Goal: Task Accomplishment & Management: Complete application form

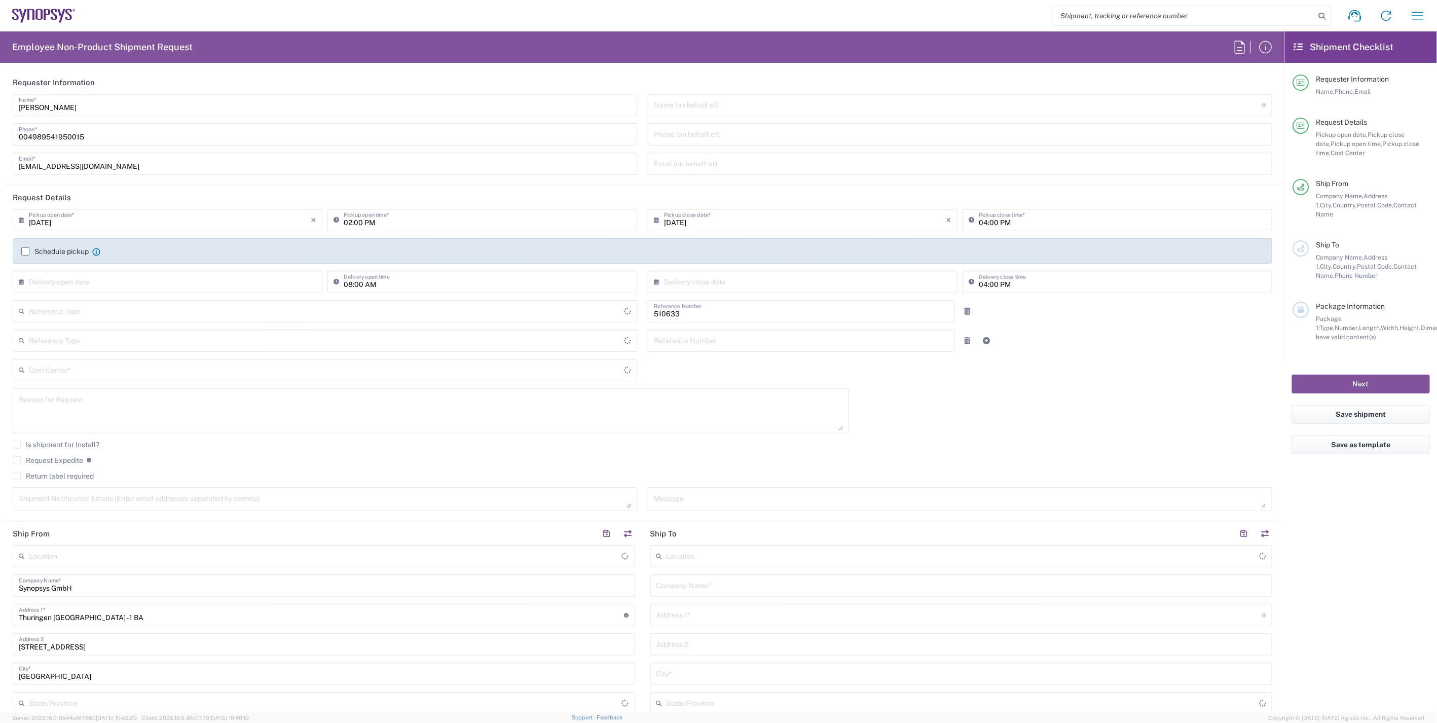
type input "Department"
type input "Delivered at Place"
type input "DE01, SDG, HAPS, HW 510633"
type input "[GEOGRAPHIC_DATA]"
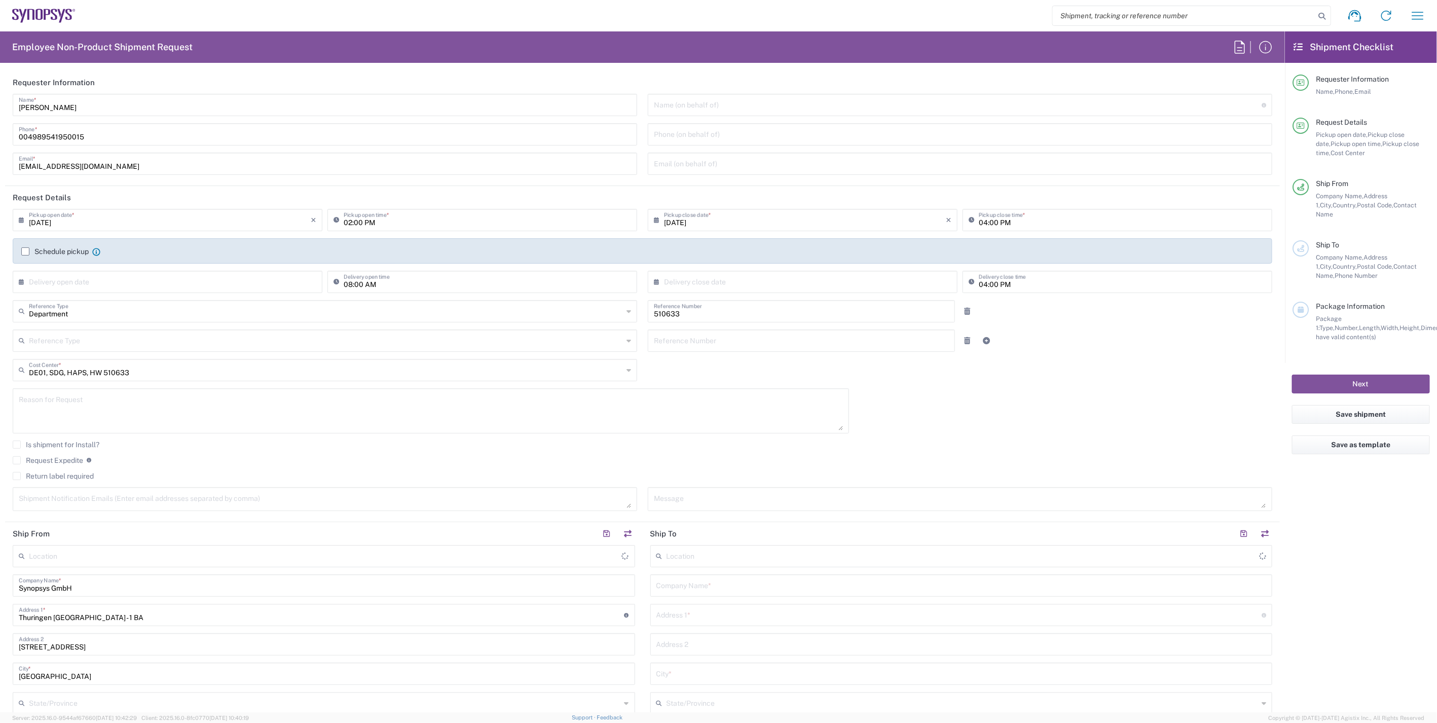
type input "[GEOGRAPHIC_DATA] DE06"
click at [723, 557] on input "text" at bounding box center [962, 555] width 592 height 18
click at [711, 576] on span "Headquarters USSV" at bounding box center [955, 578] width 616 height 16
type input "Headquarters USSV"
type input "Synopsys Headquarters USSV"
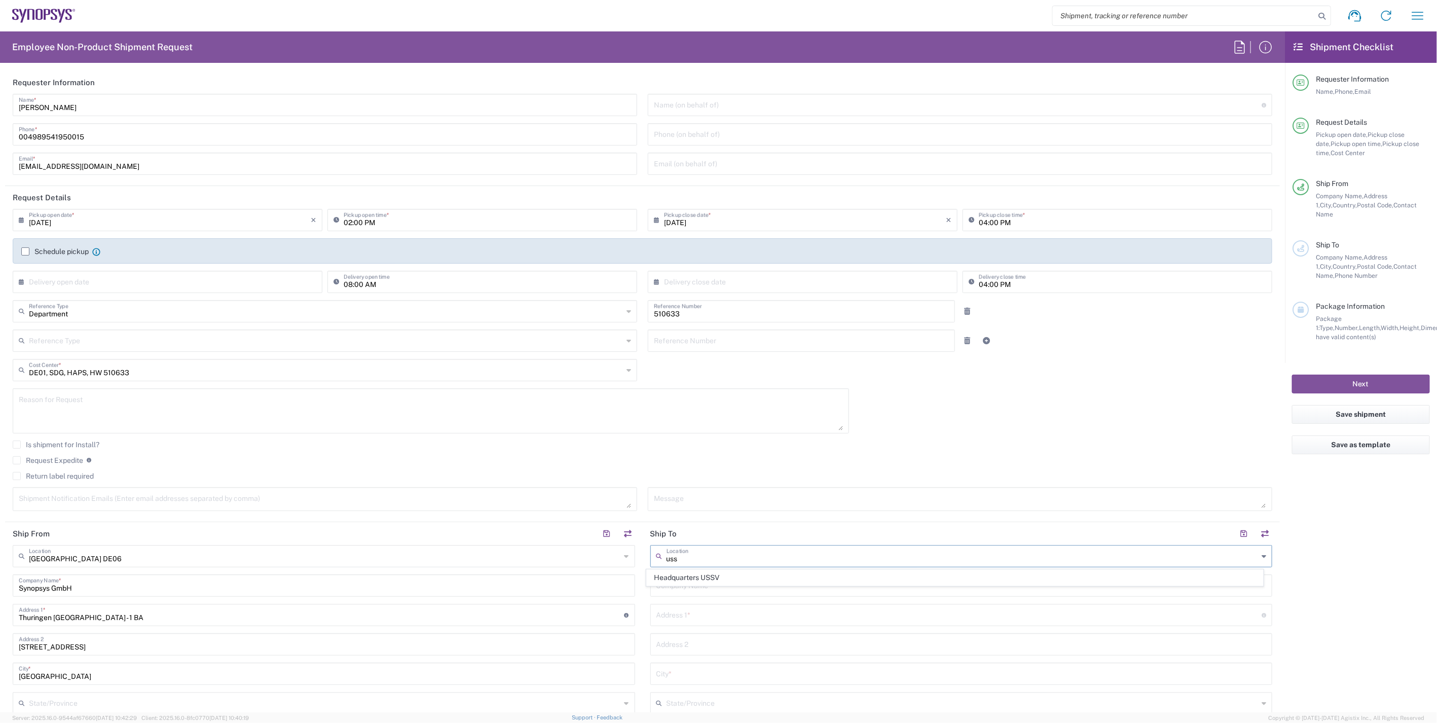
type input "675 Almanor Ave"
type input "Sunnyvale"
type input "United States"
type input "94085"
type input "6505845000"
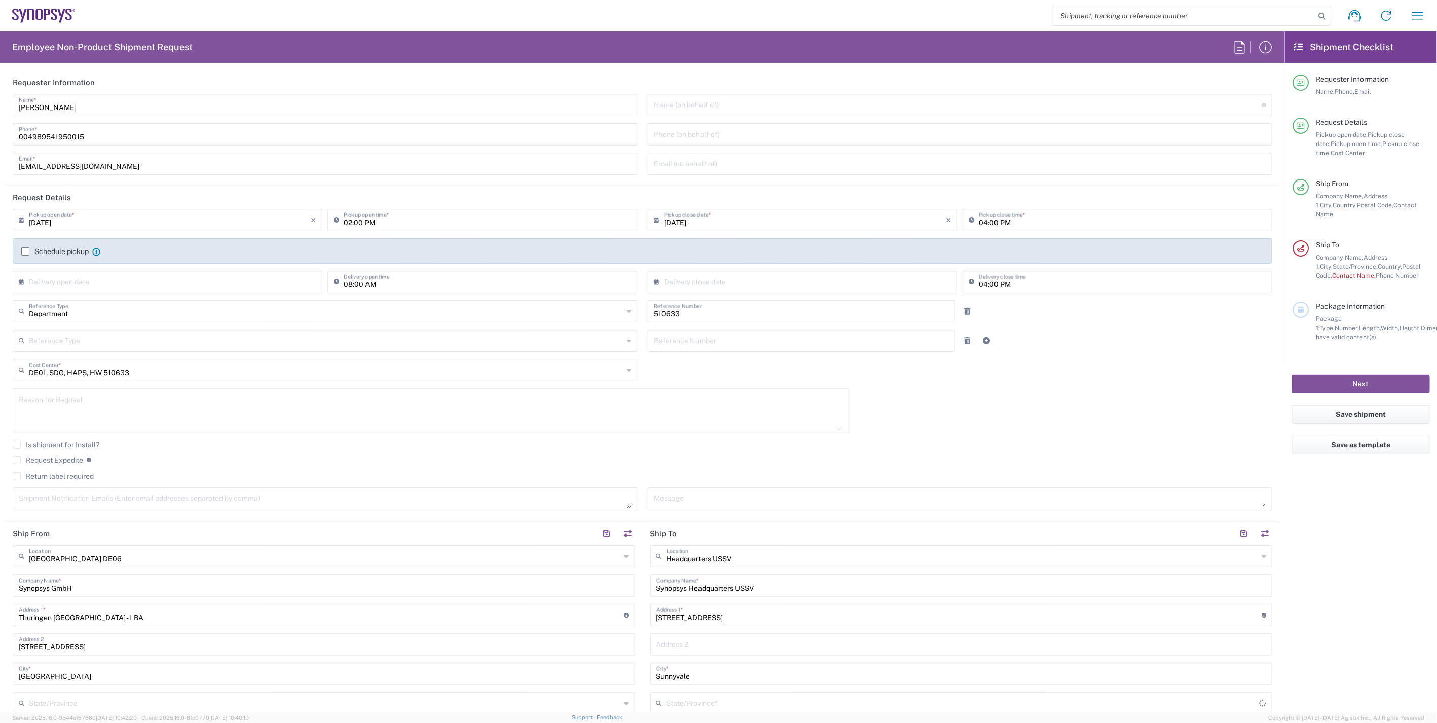
click at [896, 447] on agx-checkbox-control "Is shipment for Install?" at bounding box center [642, 444] width 1259 height 8
type input "California"
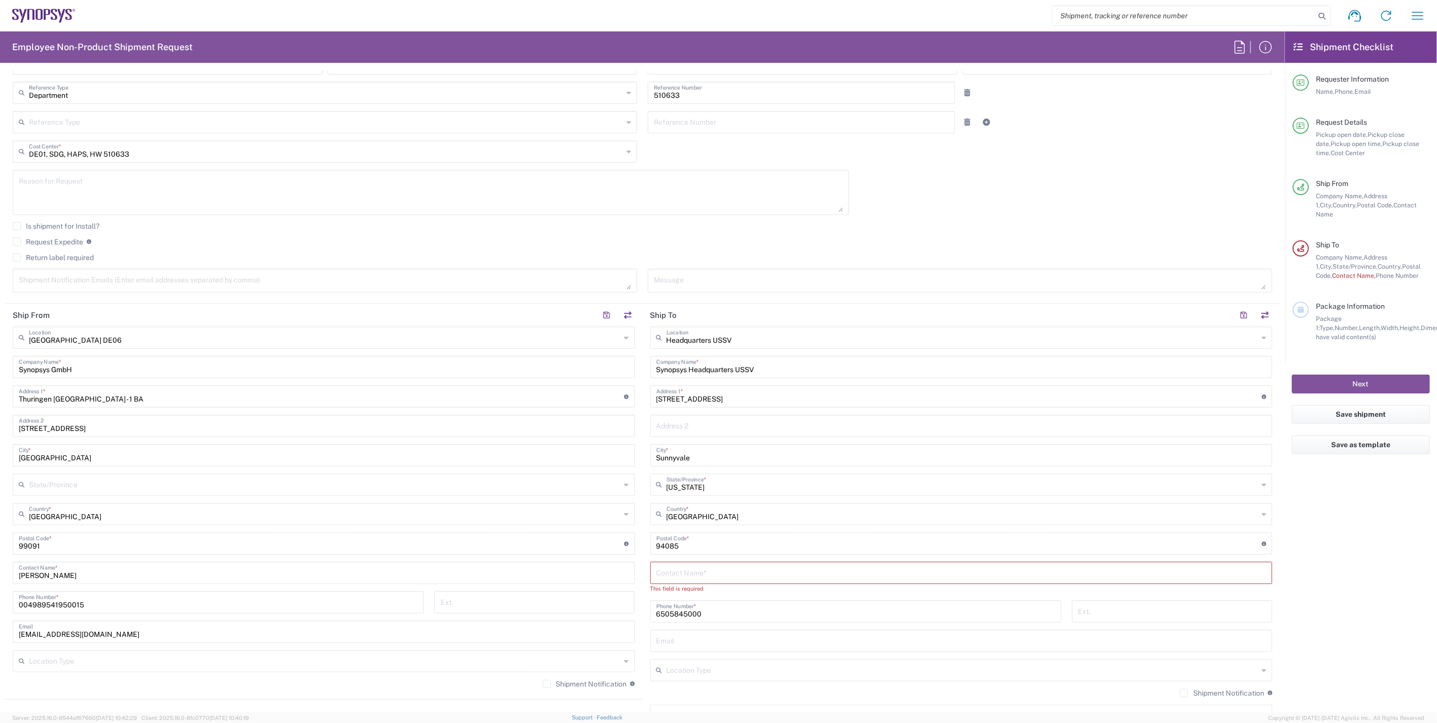
scroll to position [338, 0]
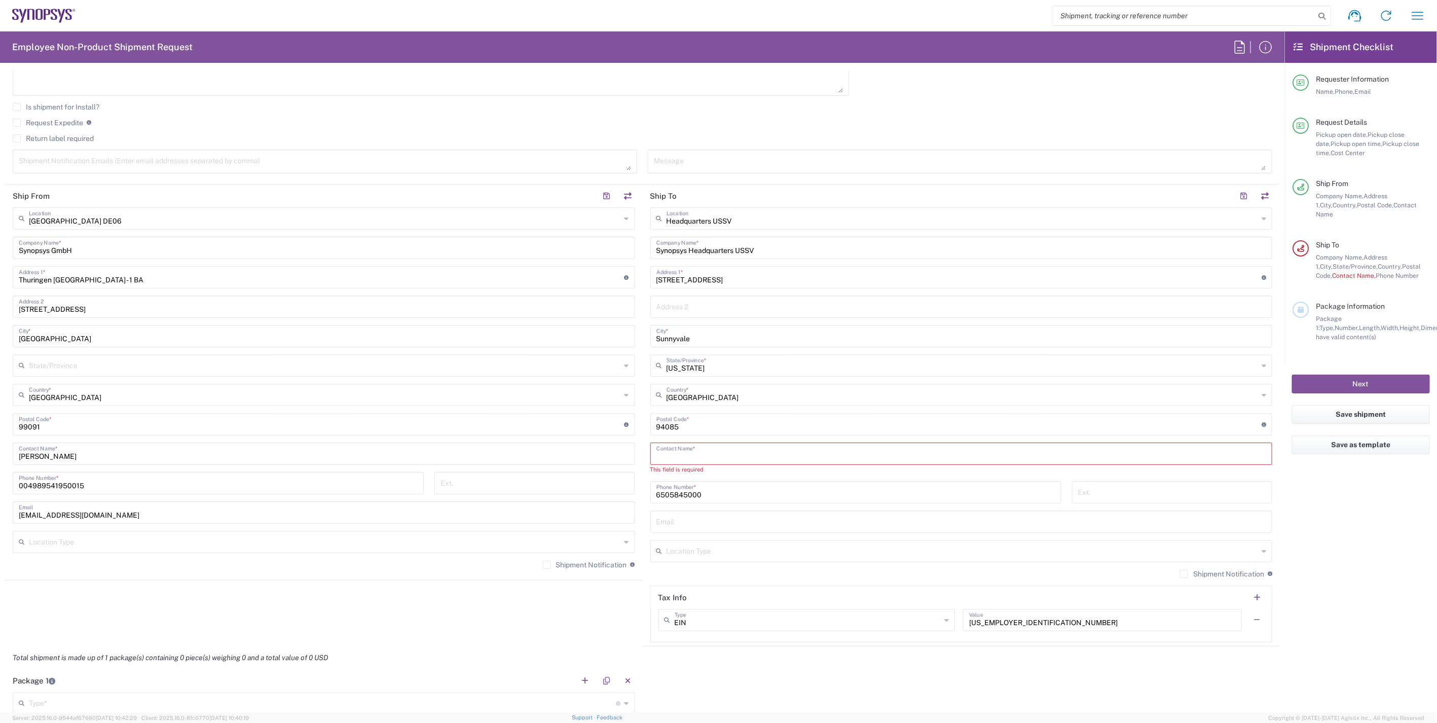
click at [685, 455] on input "text" at bounding box center [961, 453] width 610 height 18
paste input "Rigved Pawar"
type input "Rigved Pawar"
click at [723, 514] on input "text" at bounding box center [961, 512] width 610 height 18
paste input "rigved@synopsys.com"
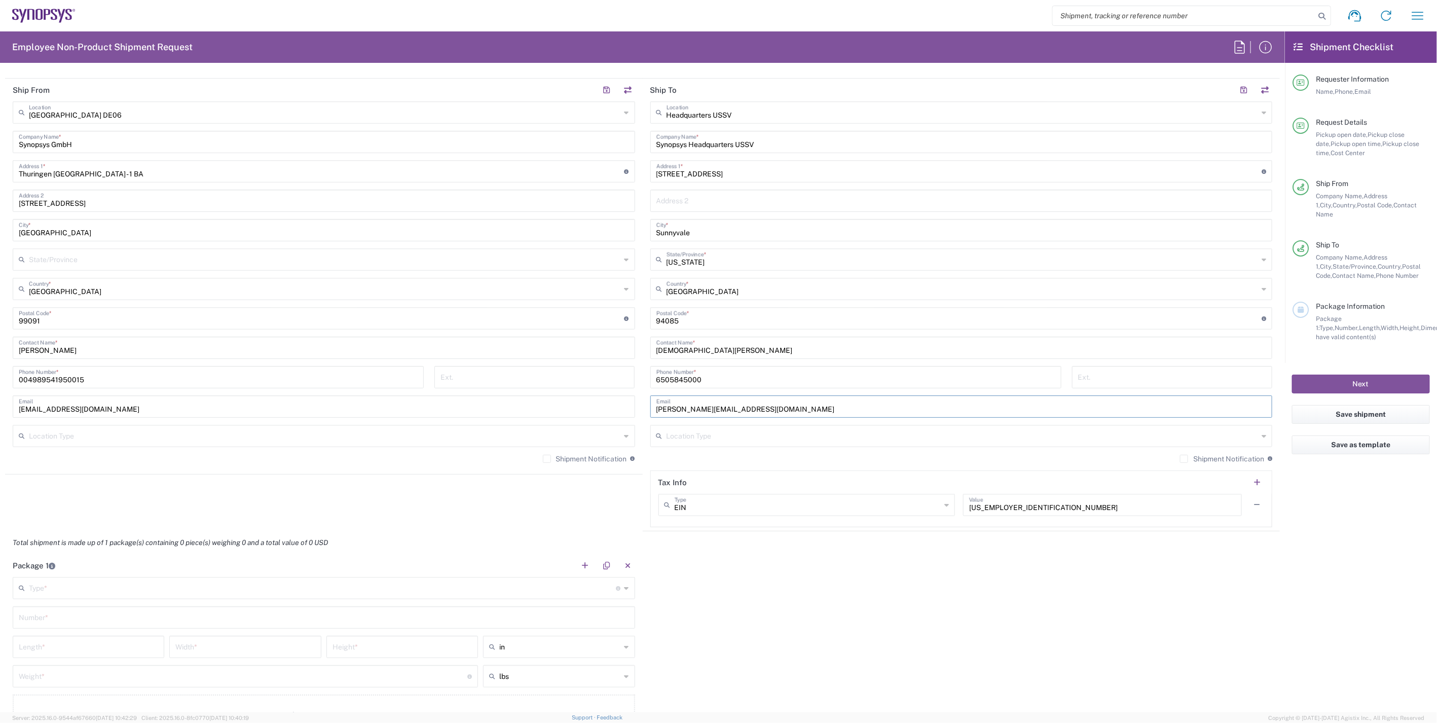
scroll to position [507, 0]
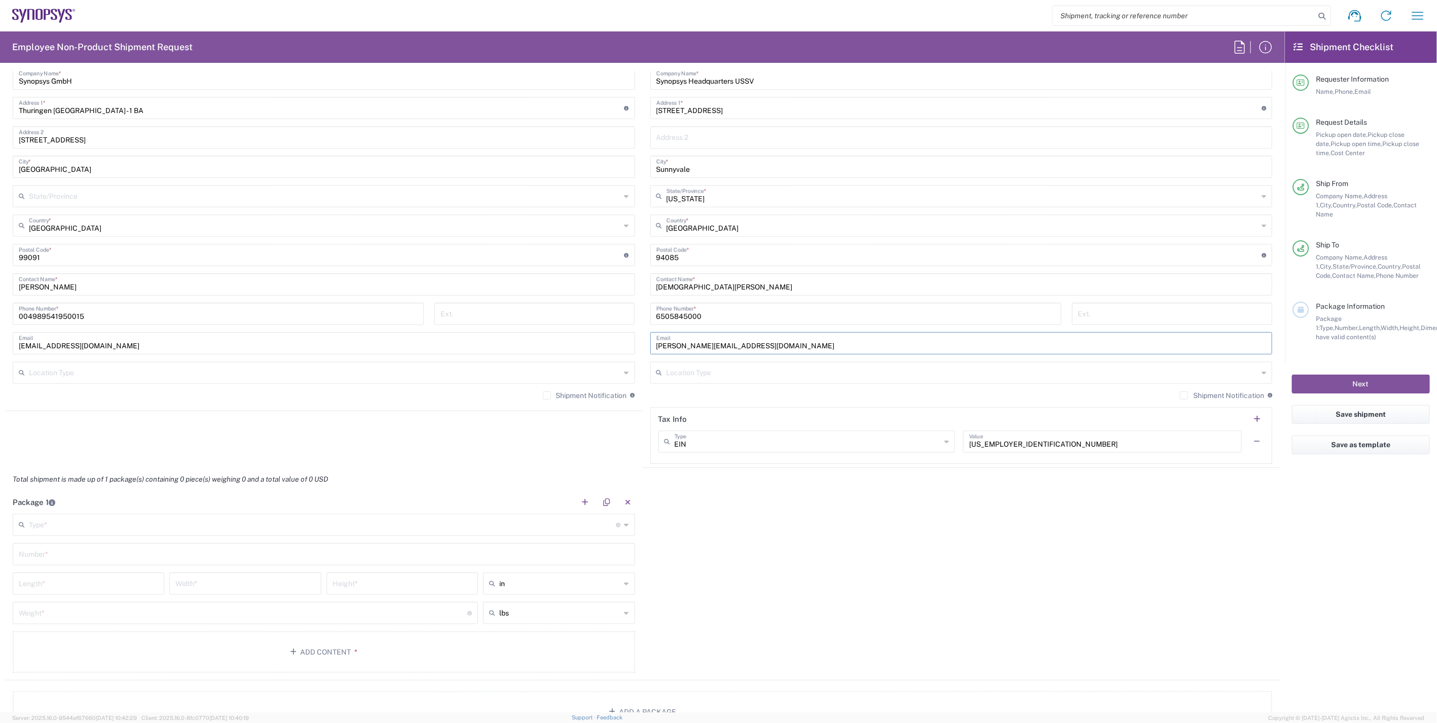
type input "rigved@synopsys.com"
click at [1180, 395] on label "Shipment Notification" at bounding box center [1222, 395] width 84 height 8
click at [1184, 395] on input "Shipment Notification" at bounding box center [1184, 395] width 0 height 0
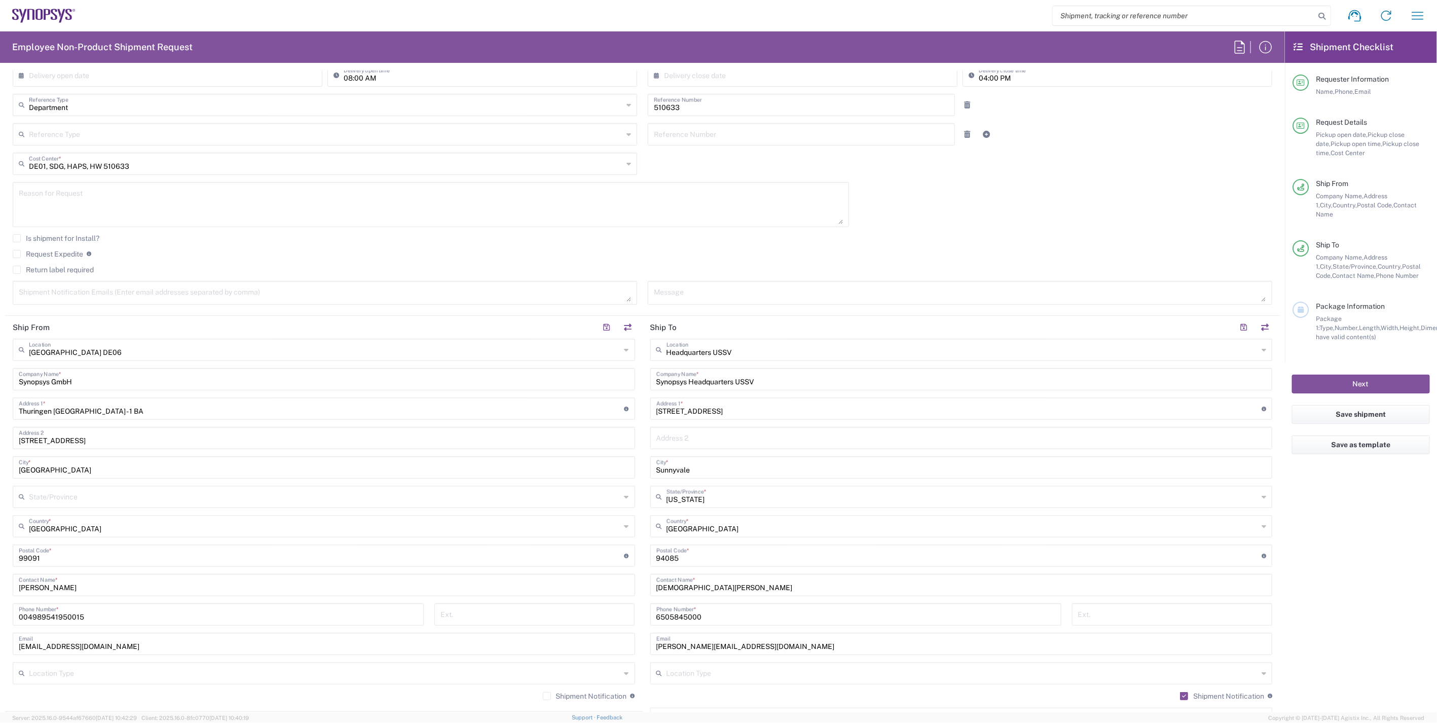
scroll to position [0, 0]
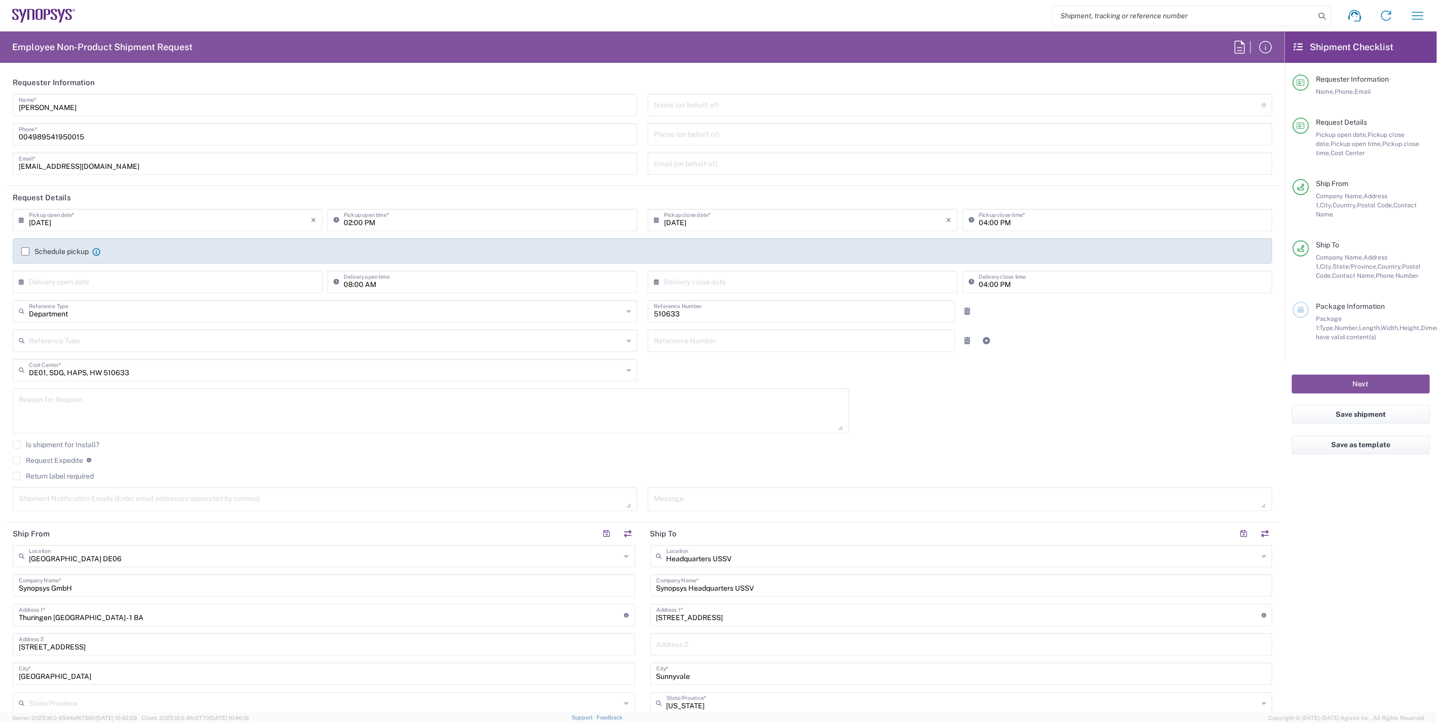
click at [26, 249] on label "Schedule pickup" at bounding box center [54, 251] width 67 height 8
click at [25, 251] on input "Schedule pickup" at bounding box center [25, 251] width 0 height 0
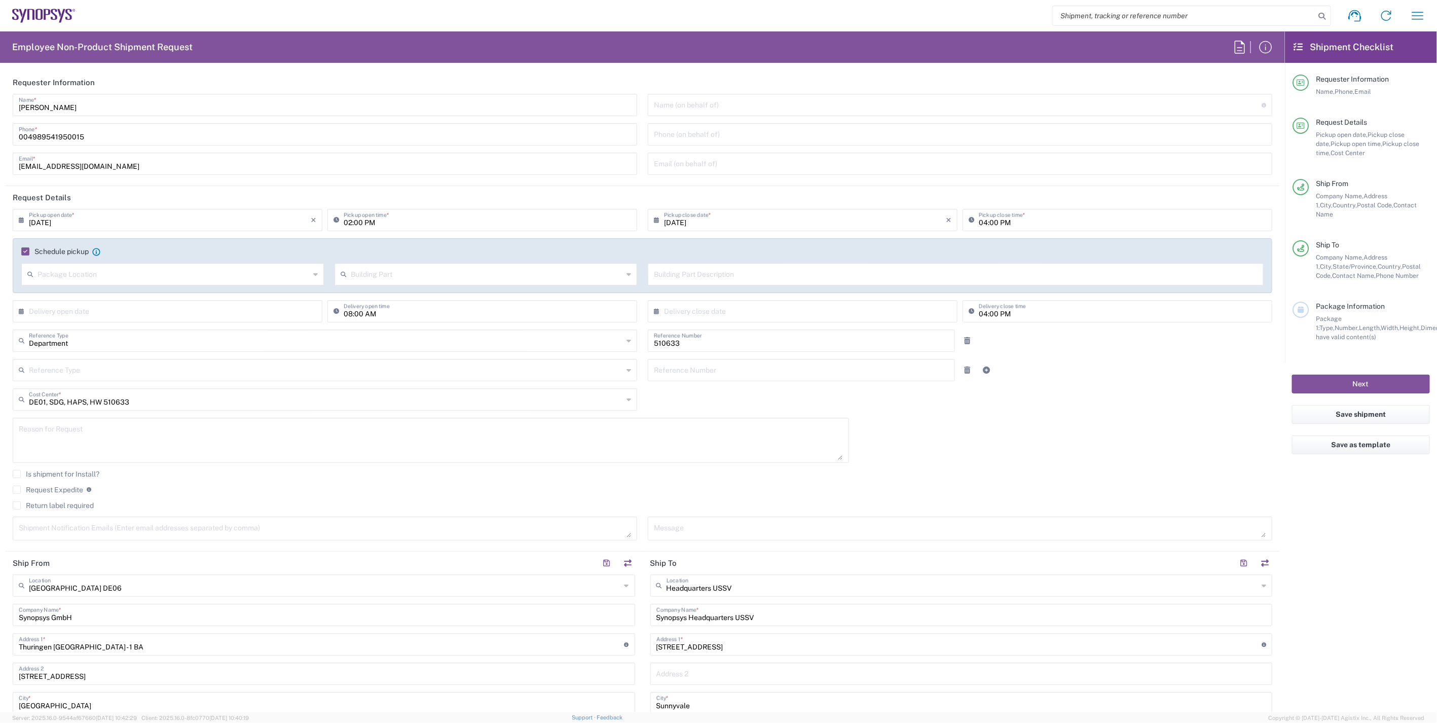
click at [97, 226] on input "08/12/2025" at bounding box center [170, 219] width 282 height 18
click at [167, 294] on span "13" at bounding box center [169, 297] width 15 height 14
type input "08/13/2025"
click at [388, 220] on input "02:00 PM" at bounding box center [487, 219] width 287 height 18
type input "01:00 PM"
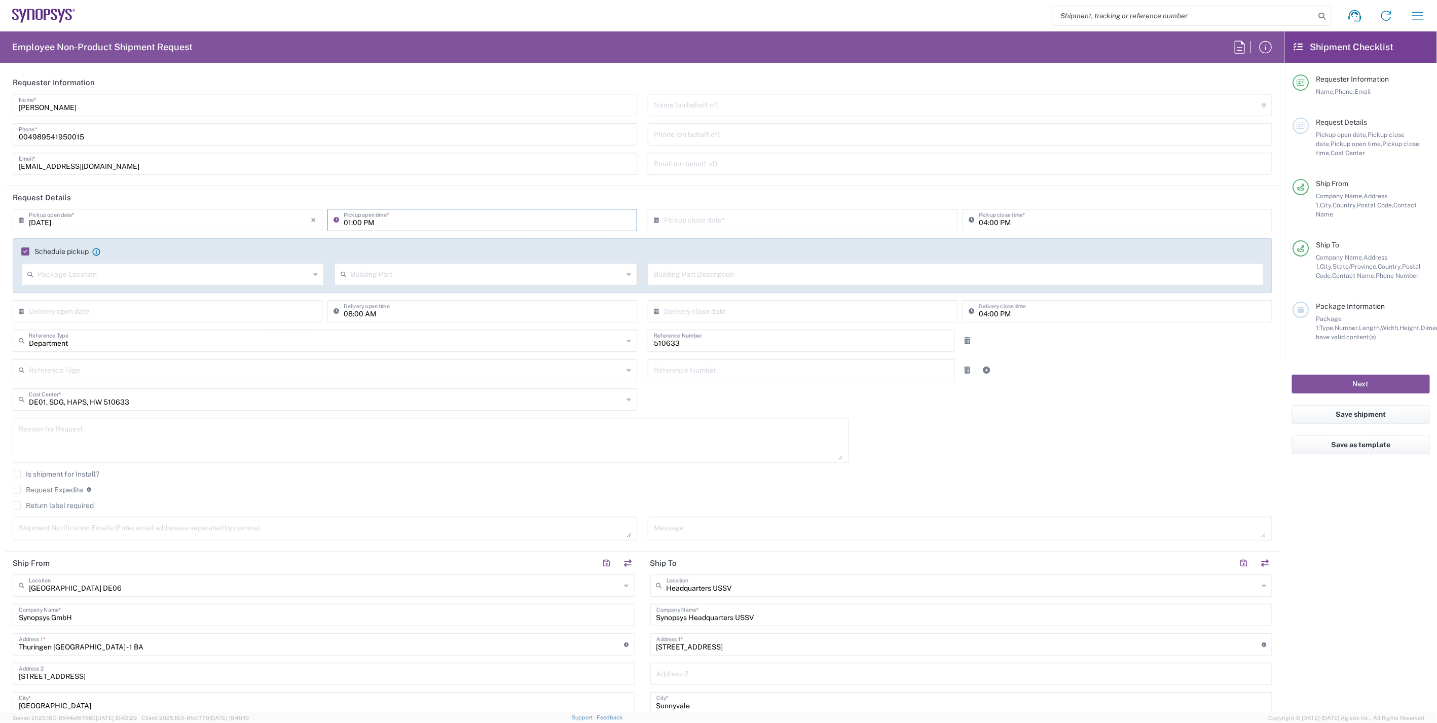
click at [700, 225] on input "text" at bounding box center [805, 219] width 282 height 18
click at [800, 297] on span "13" at bounding box center [800, 297] width 15 height 14
type input "08/13/2025"
click at [1031, 358] on div "Department Reference Type Department Customer Ref Invoice Number Purchase Order…" at bounding box center [643, 343] width 1270 height 29
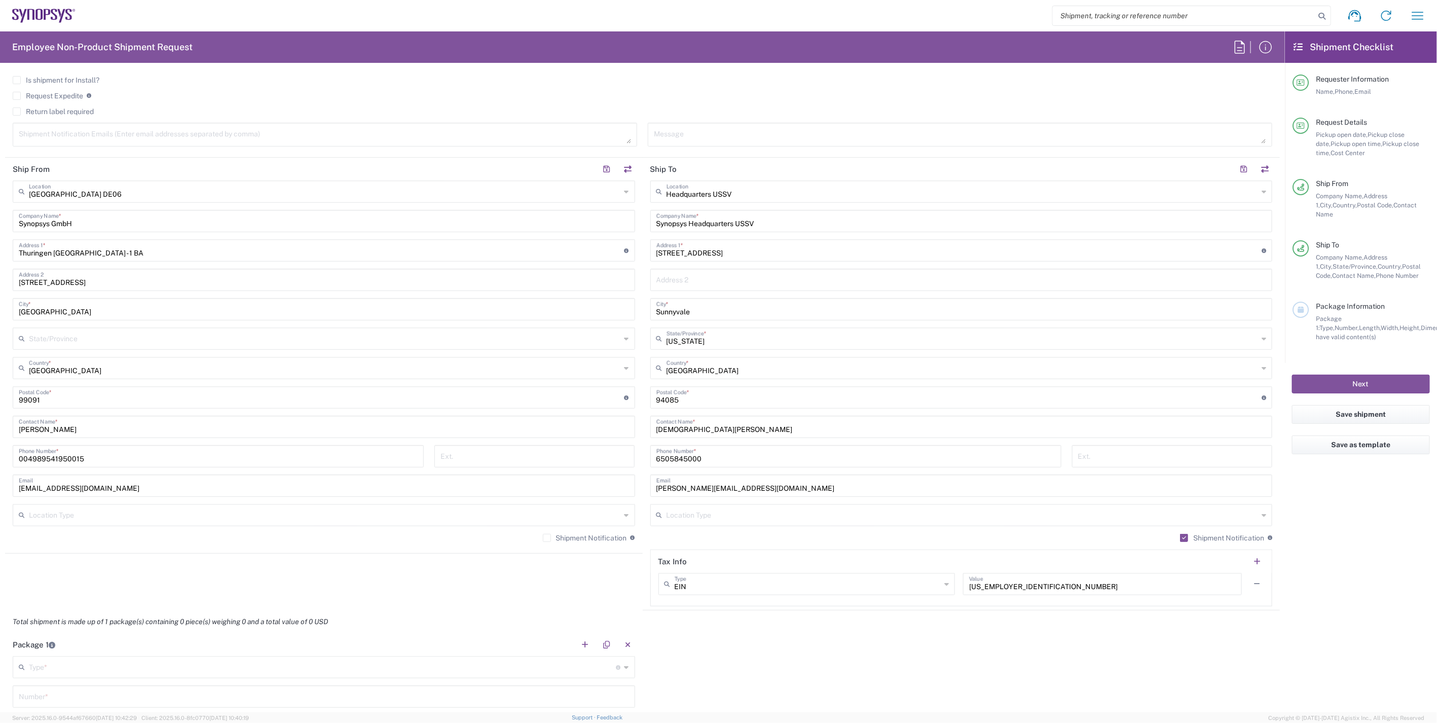
scroll to position [676, 0]
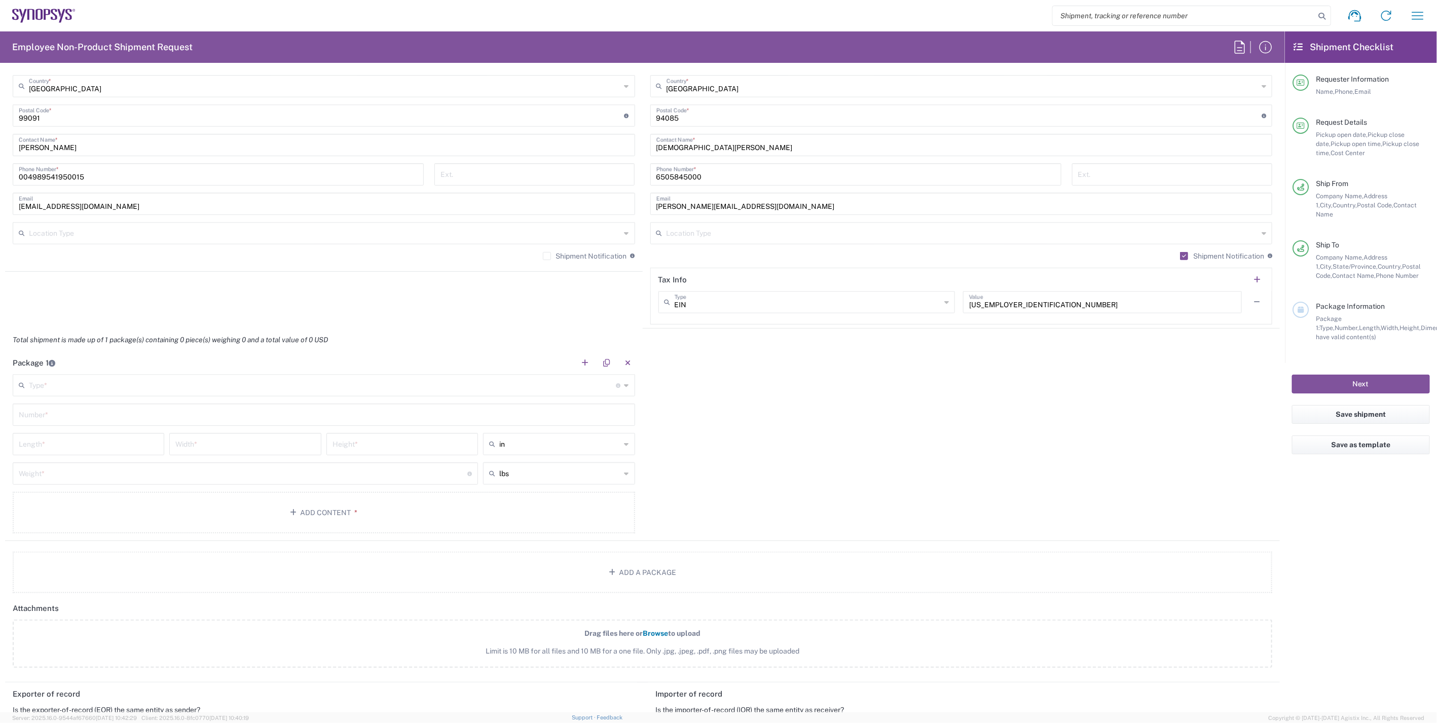
click at [252, 383] on input "text" at bounding box center [322, 385] width 587 height 18
drag, startPoint x: 652, startPoint y: 462, endPoint x: 640, endPoint y: 456, distance: 13.8
click at [651, 460] on div "Package 1 Type * Material used to package goods Bale(s) Basket(s) Bolt(s) Bottl…" at bounding box center [642, 446] width 1275 height 190
click at [802, 448] on div "Package 1 Type * Material used to package goods Bale(s) Basket(s) Bolt(s) Bottl…" at bounding box center [642, 450] width 1275 height 199
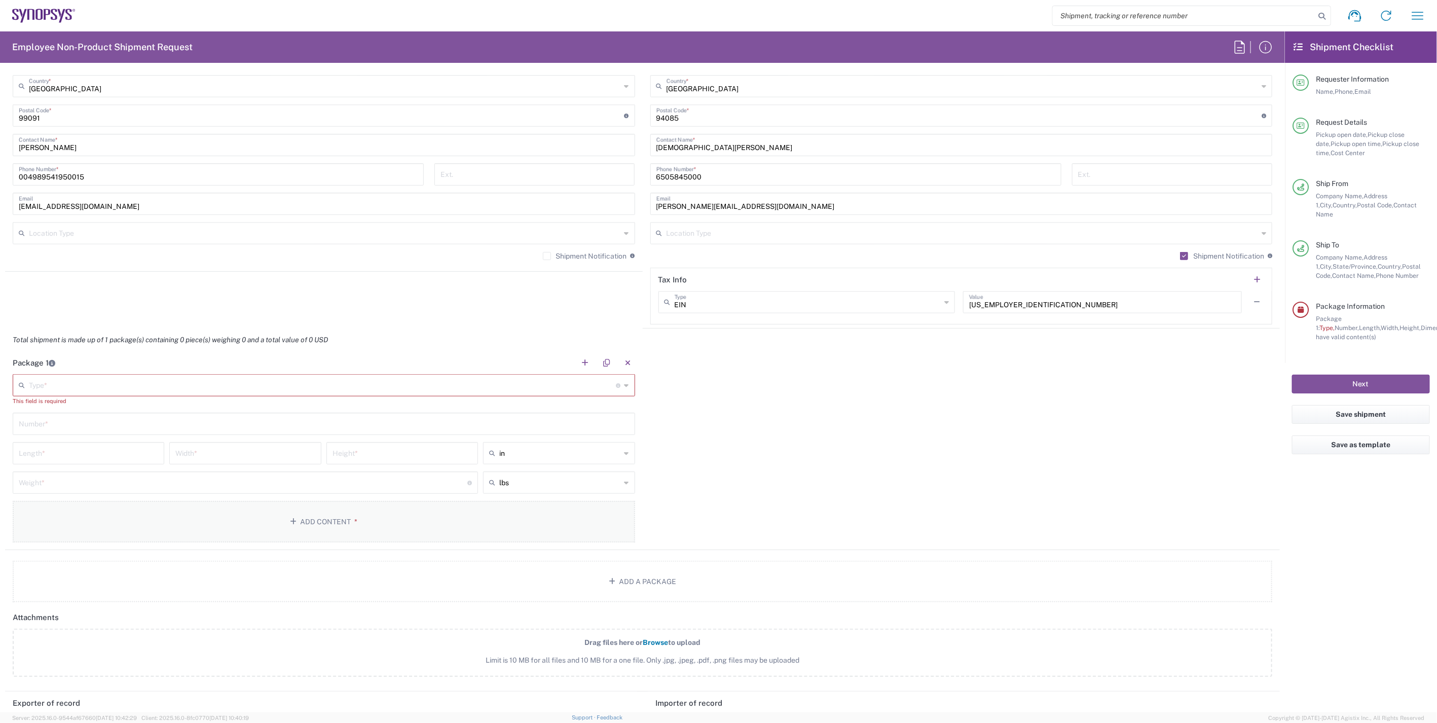
click at [382, 523] on button "Add Content *" at bounding box center [324, 522] width 622 height 42
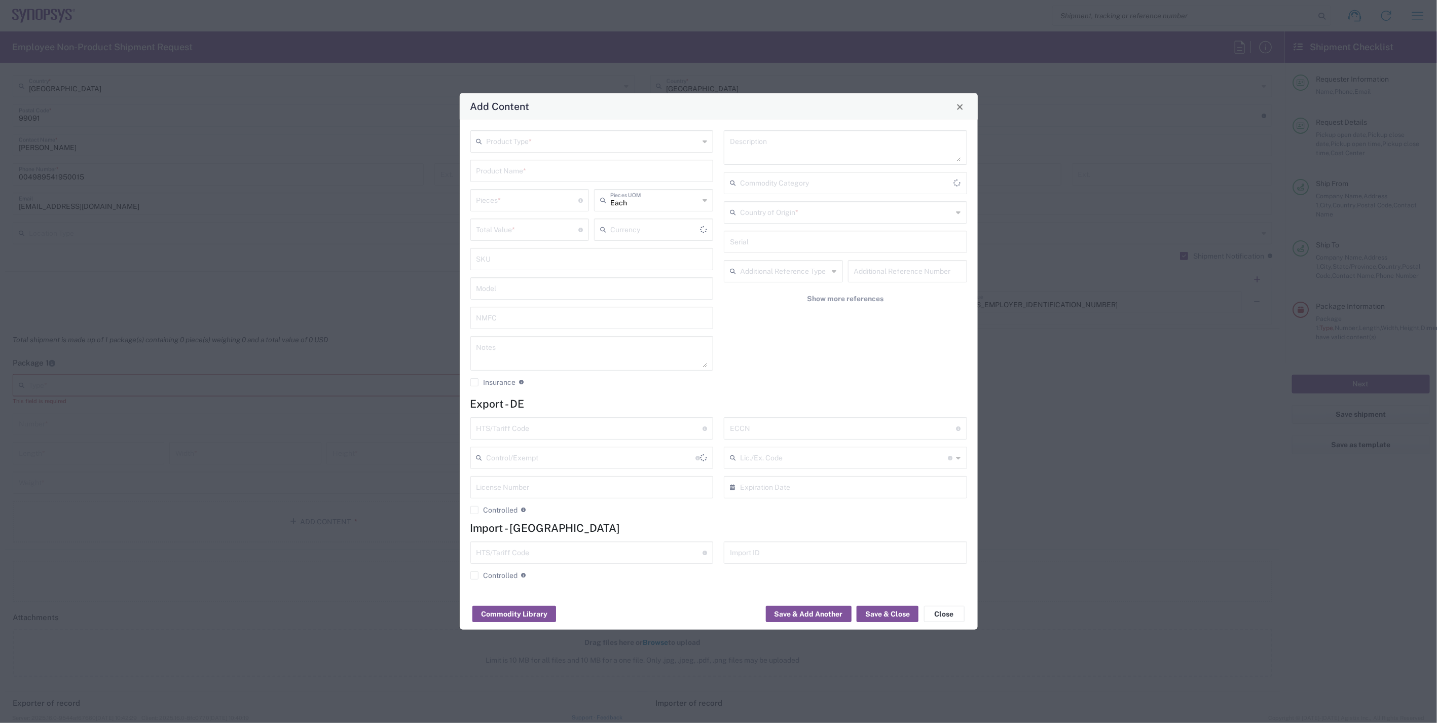
click at [610, 139] on input "text" at bounding box center [593, 141] width 213 height 18
click at [571, 175] on span "General Commodity" at bounding box center [591, 180] width 241 height 16
type input "General Commodity"
type input "US Dollar"
click at [544, 171] on input "text" at bounding box center [591, 170] width 231 height 18
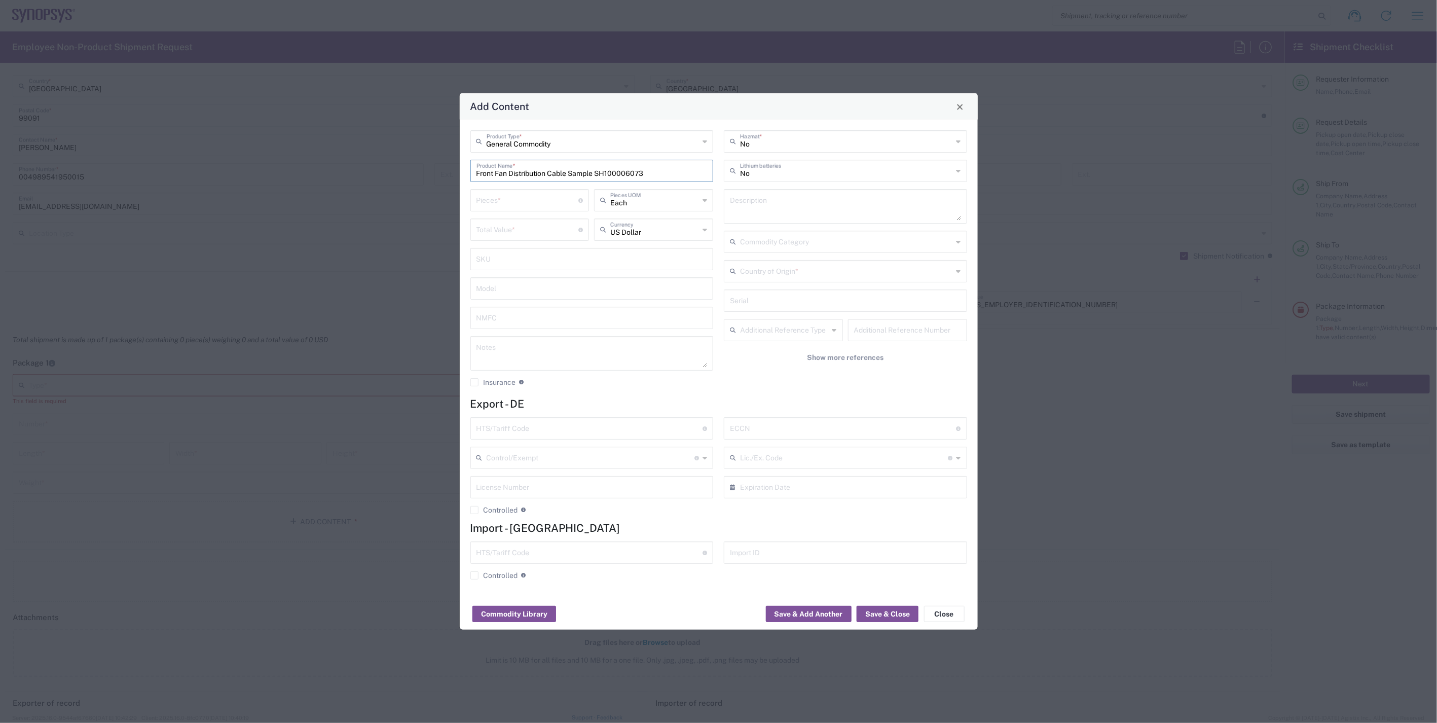
type input "Front Fan Distribution Cable Sample SH100006073"
click at [552, 198] on input "number" at bounding box center [527, 200] width 102 height 18
type input "1"
click at [534, 231] on input "number" at bounding box center [527, 229] width 102 height 18
type input "2.55"
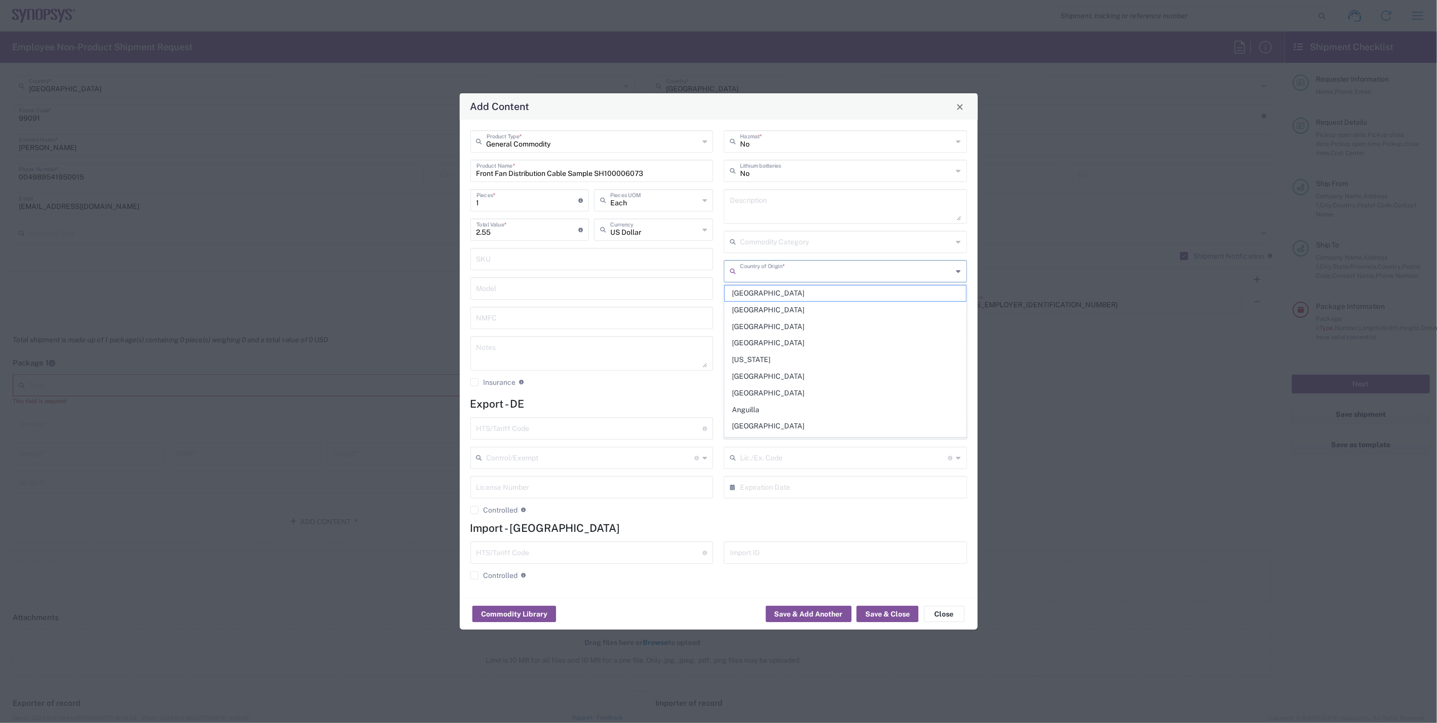
click at [769, 270] on input "text" at bounding box center [846, 271] width 213 height 18
click at [775, 285] on span "Taiwan" at bounding box center [845, 293] width 241 height 16
type input "Taiwan"
click at [848, 391] on div "No Hazmat * No Lithium batteries Description Commodity Category Taiwan Country …" at bounding box center [846, 262] width 254 height 264
click at [747, 431] on input "text" at bounding box center [843, 428] width 227 height 18
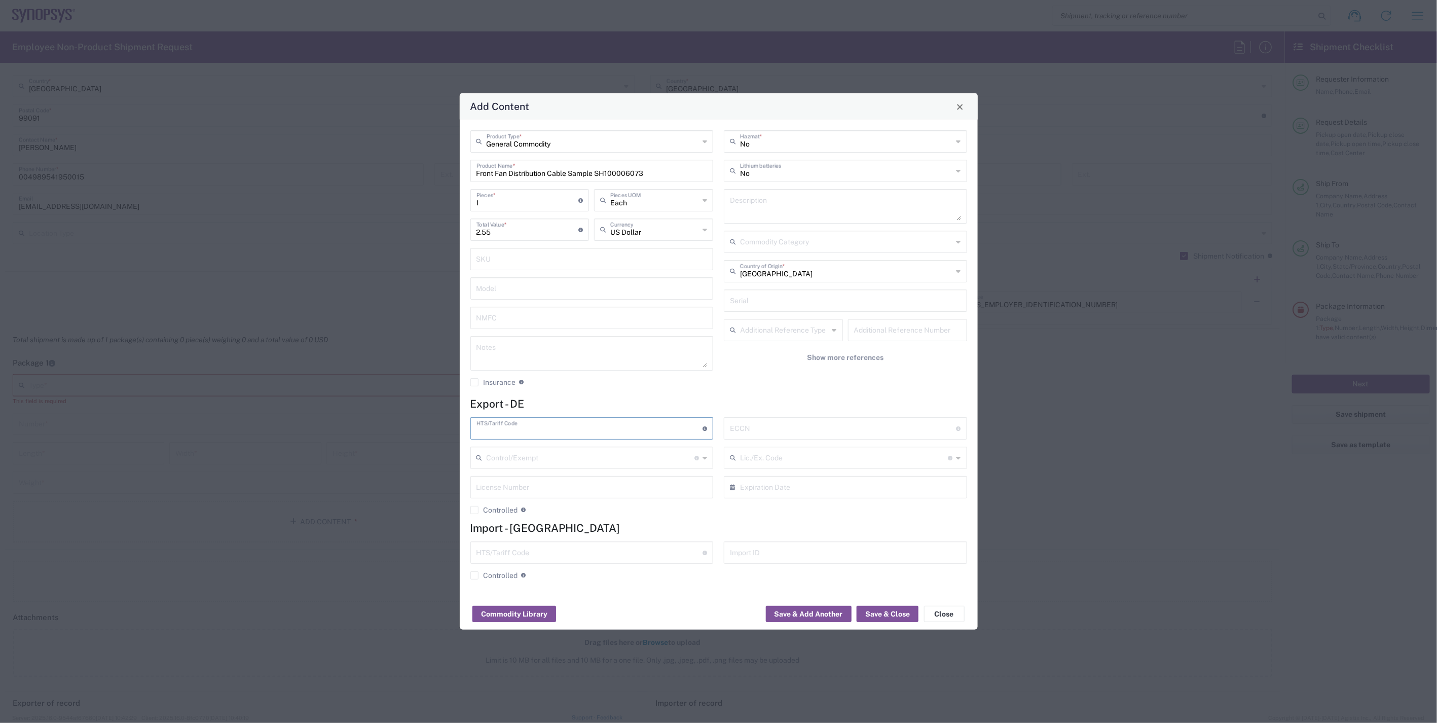
click at [628, 427] on input "text" at bounding box center [589, 428] width 227 height 18
paste input "8544.42,"
type input "8544.42"
click at [797, 433] on input "text" at bounding box center [843, 428] width 227 height 18
type input "EAR99"
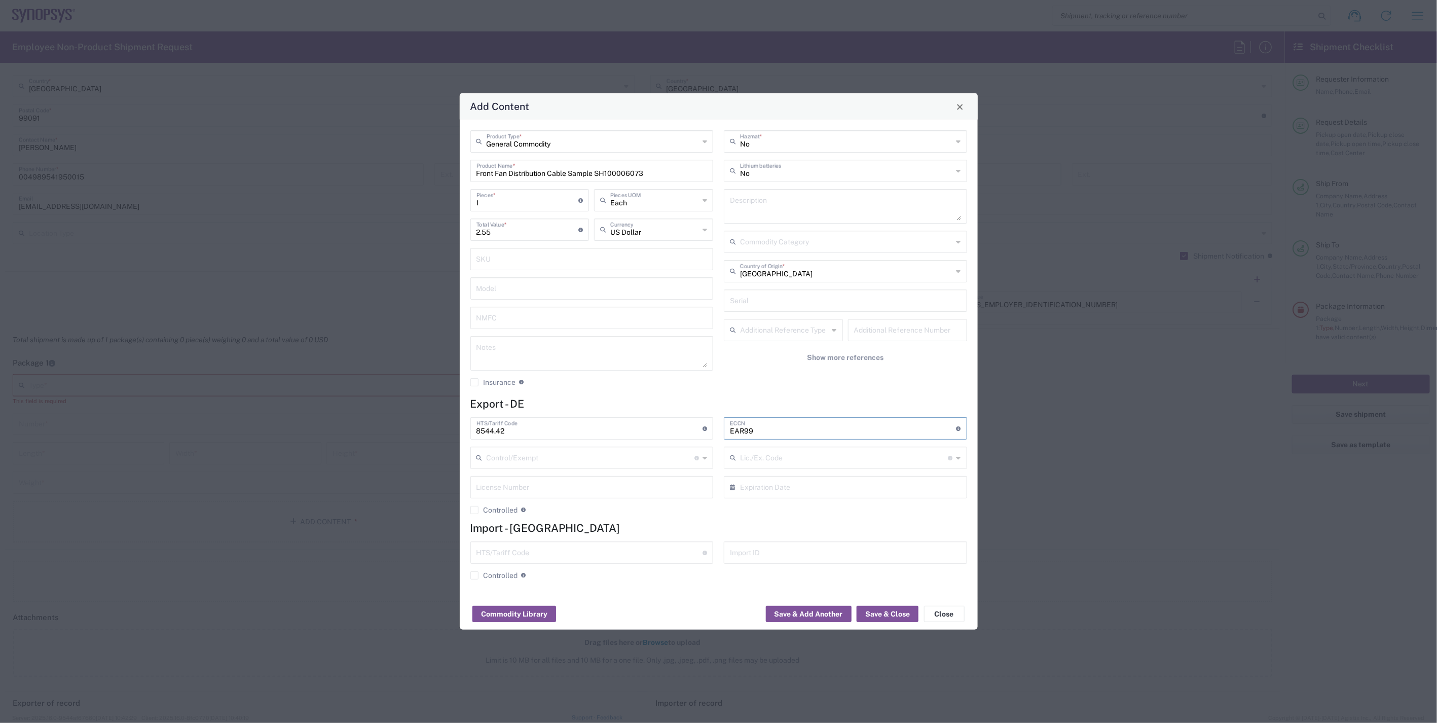
click at [784, 389] on div "No Hazmat * No Lithium batteries Description Commodity Category Taiwan Country …" at bounding box center [846, 262] width 254 height 264
click at [881, 615] on button "Save & Close" at bounding box center [888, 614] width 62 height 16
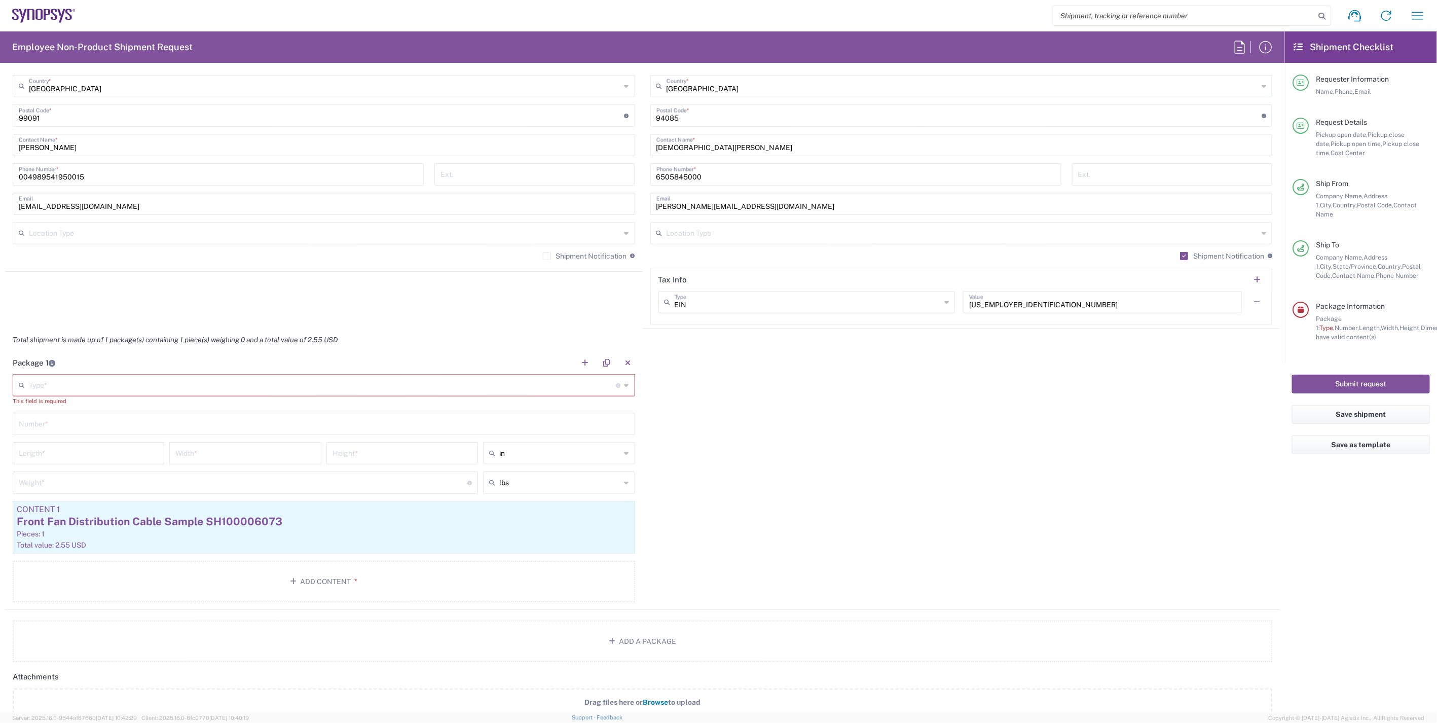
click at [801, 472] on div "Package 1 Type * Material used to package goods Bale(s) Basket(s) Bolt(s) Bottl…" at bounding box center [642, 480] width 1275 height 258
click at [624, 383] on icon at bounding box center [626, 385] width 5 height 16
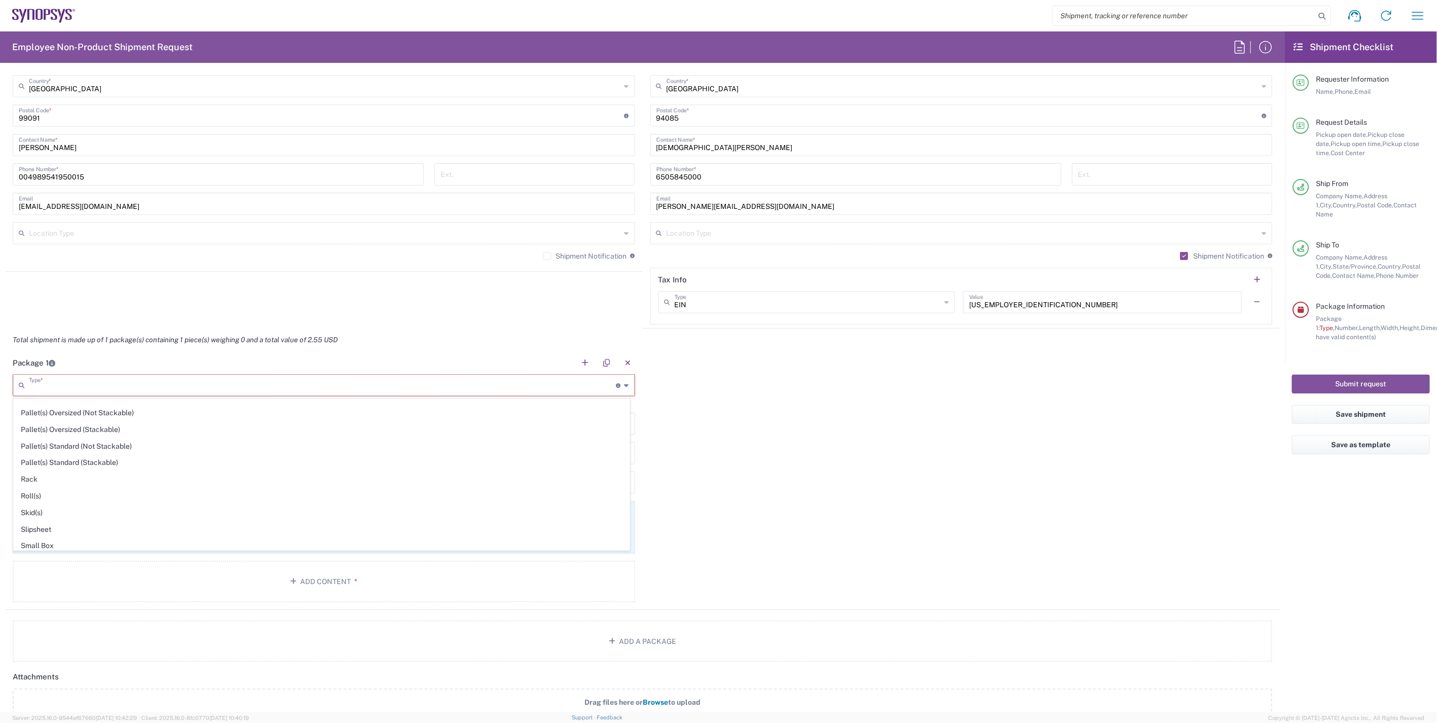
scroll to position [483, 0]
click at [338, 536] on span "Your Packaging" at bounding box center [322, 543] width 616 height 16
type input "Your Packaging"
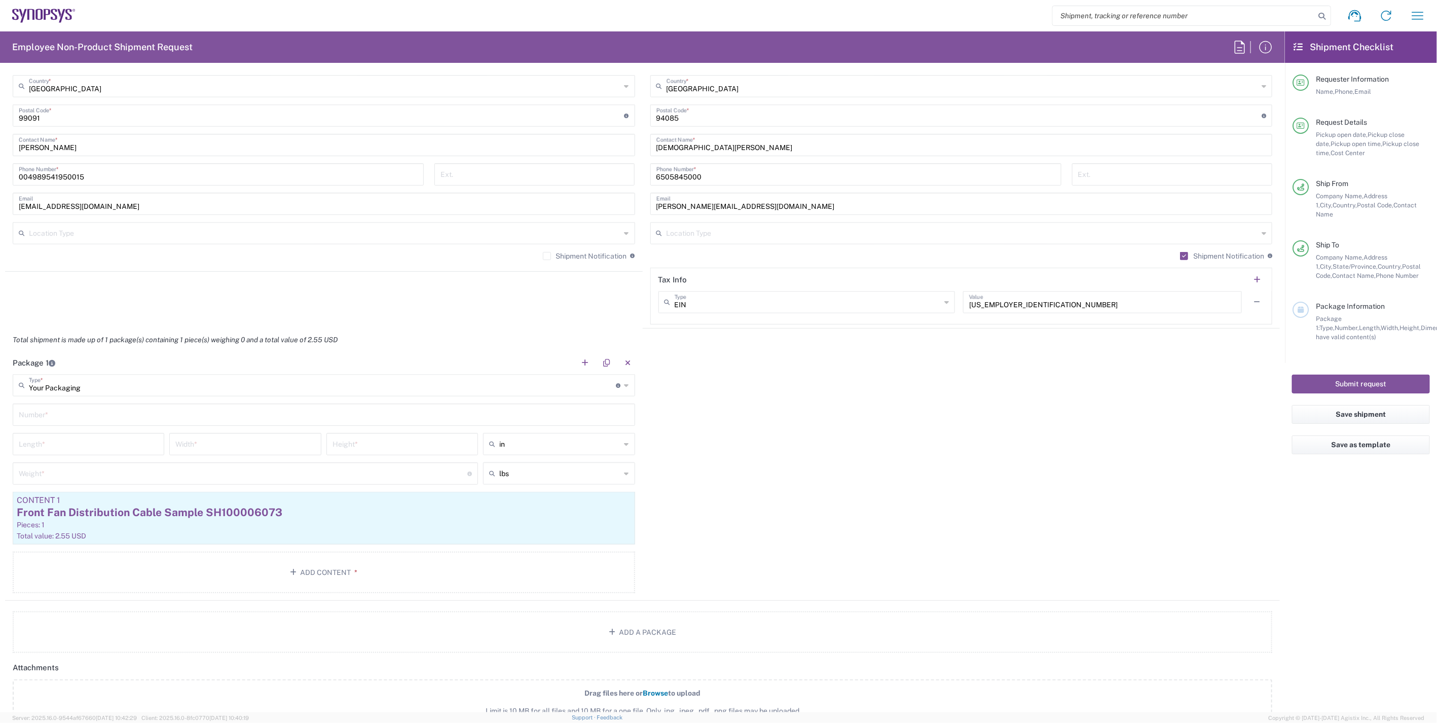
click at [196, 413] on input "text" at bounding box center [324, 414] width 610 height 18
type input "1"
drag, startPoint x: 806, startPoint y: 439, endPoint x: 656, endPoint y: 441, distance: 150.5
click at [805, 439] on div "Package 1 Your Packaging Type * Material used to package goods Bale(s) Basket(s…" at bounding box center [642, 475] width 1275 height 249
click at [119, 477] on input "number" at bounding box center [243, 473] width 449 height 18
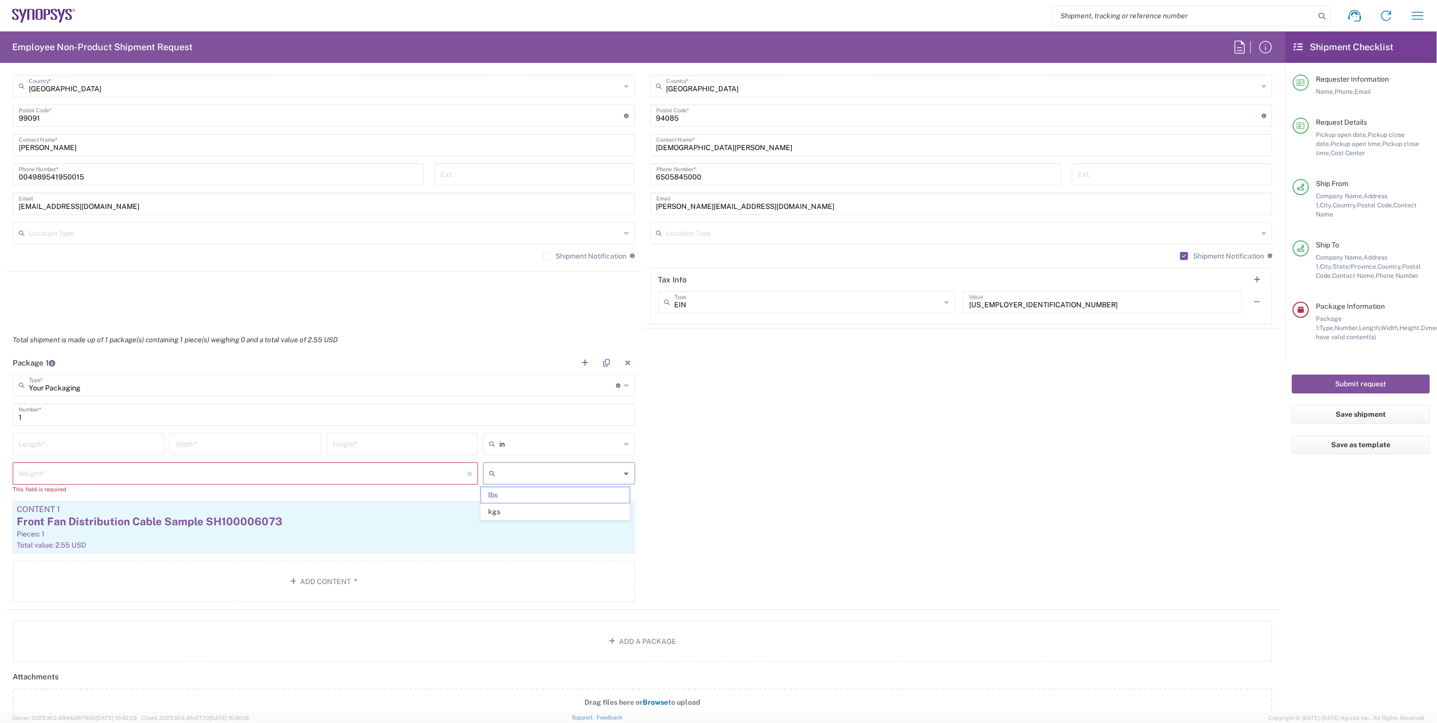
click at [519, 474] on input "text" at bounding box center [559, 473] width 121 height 16
click at [546, 509] on span "kgs" at bounding box center [555, 512] width 148 height 16
type input "kgs"
click at [557, 433] on div "in" at bounding box center [559, 444] width 152 height 22
click at [535, 480] on span "cm" at bounding box center [555, 482] width 148 height 16
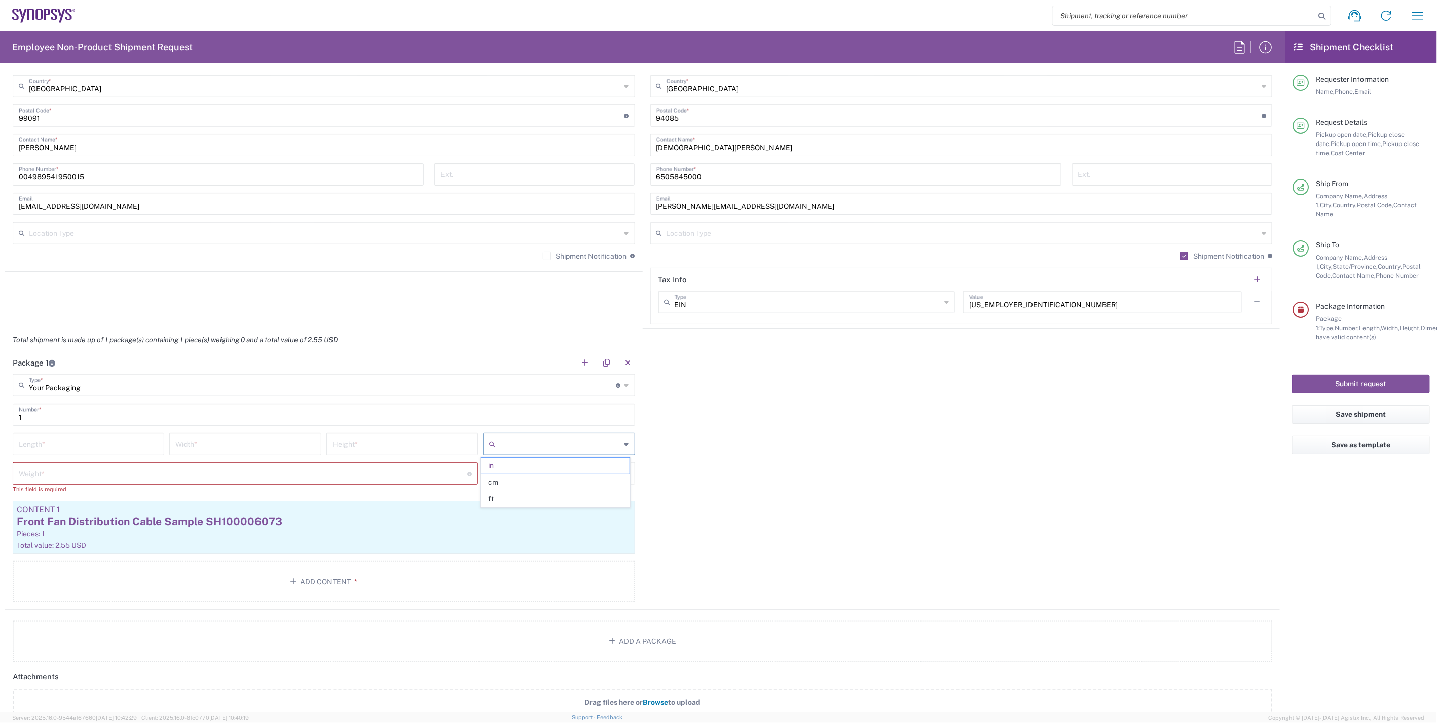
type input "cm"
click at [408, 472] on input "number" at bounding box center [243, 473] width 449 height 18
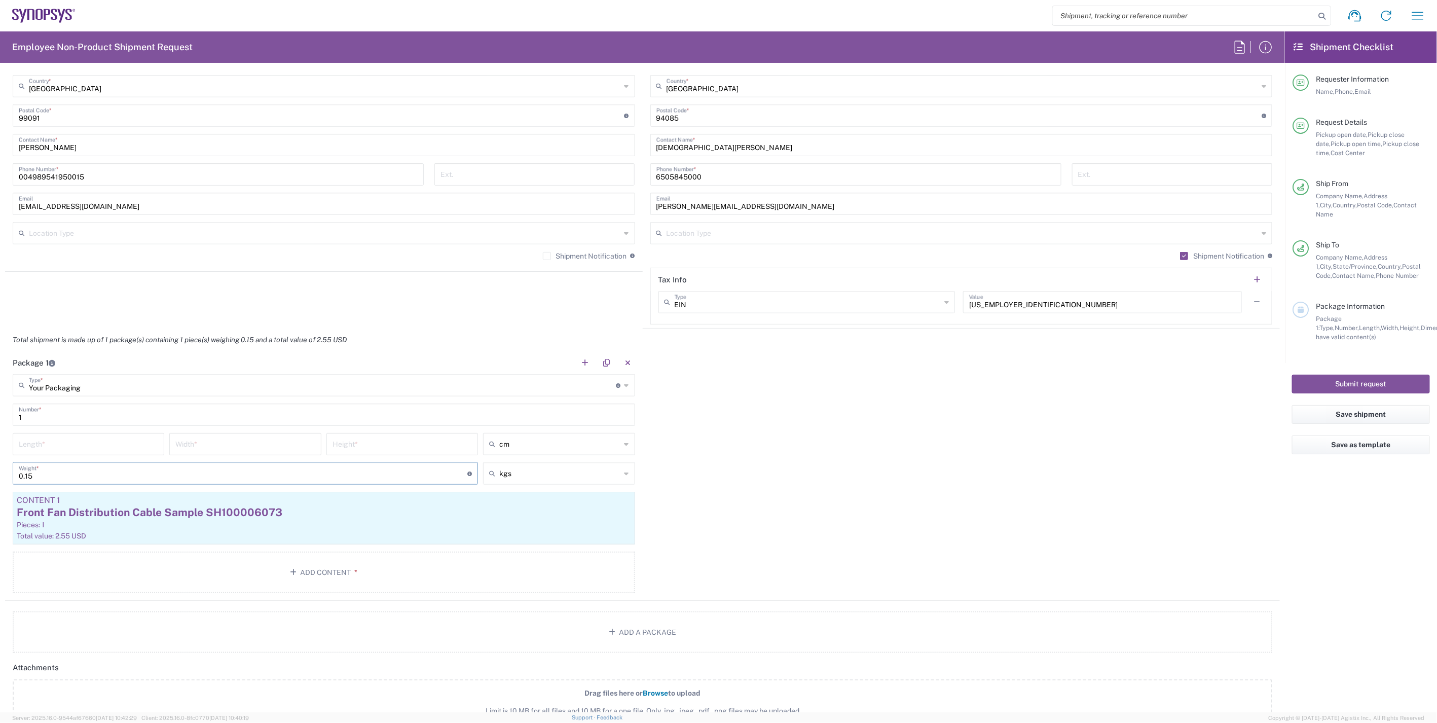
type input "0.15"
click at [834, 515] on div "Package 1 Your Packaging Type * Material used to package goods Bale(s) Basket(s…" at bounding box center [642, 475] width 1275 height 249
click at [66, 447] on input "number" at bounding box center [88, 443] width 139 height 18
type input "34"
click at [198, 441] on input "number" at bounding box center [244, 443] width 139 height 18
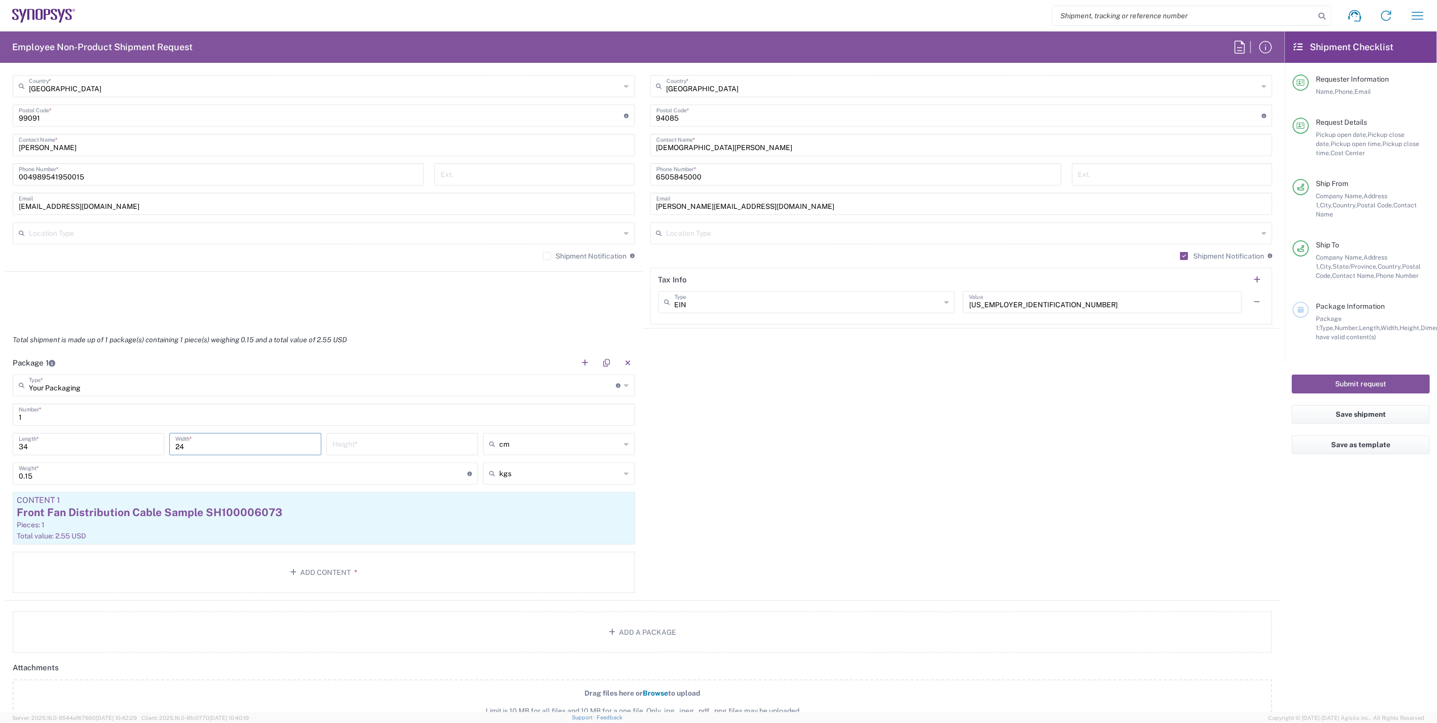
type input "24"
click at [402, 443] on input "number" at bounding box center [401, 443] width 139 height 18
type input "5"
type input "6"
click at [821, 495] on div "Package 1 Your Packaging Type * Material used to package goods Bale(s) Basket(s…" at bounding box center [642, 475] width 1275 height 249
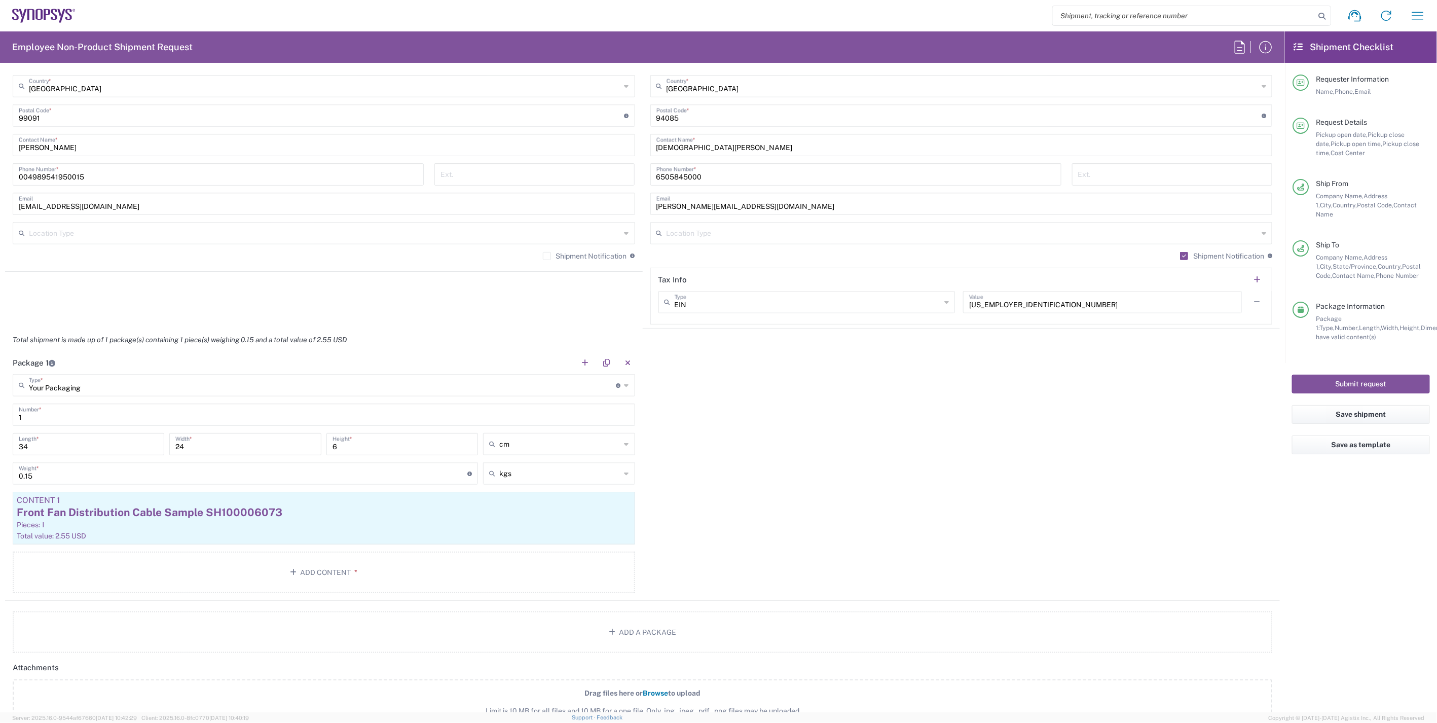
click at [791, 535] on div "Package 1 Your Packaging Type * Material used to package goods Bale(s) Basket(s…" at bounding box center [642, 475] width 1275 height 249
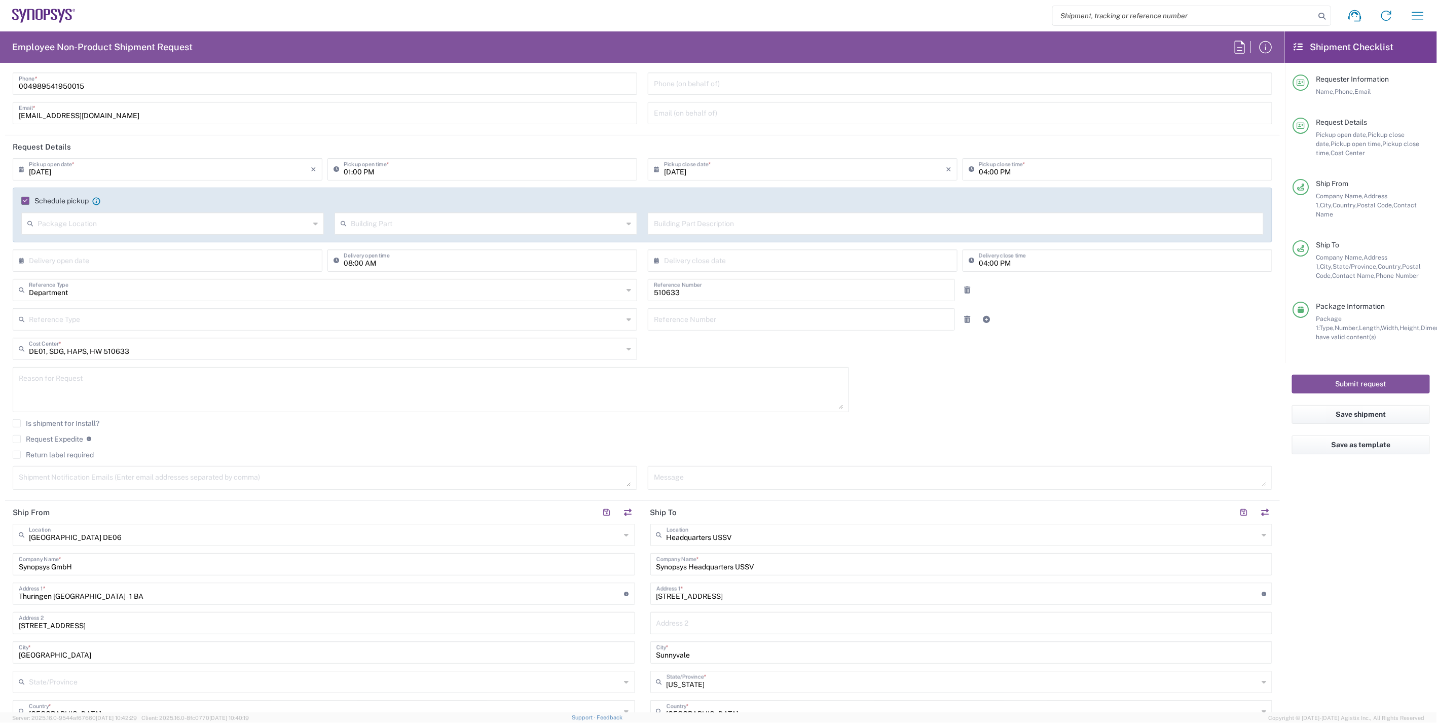
scroll to position [0, 0]
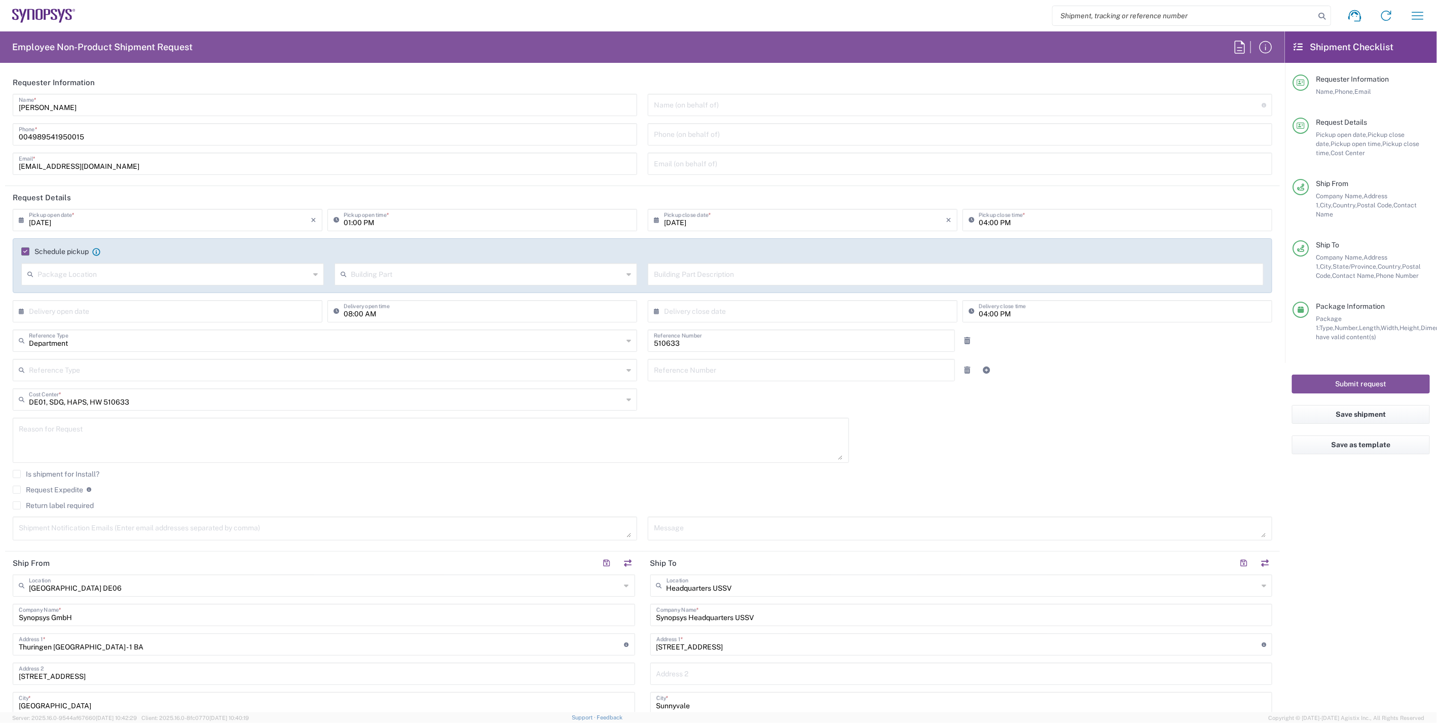
click at [906, 448] on div "08/13/2025 × Pickup open date * Cancel Apply 01:00 PM Pickup open time * 08/13/…" at bounding box center [643, 378] width 1270 height 339
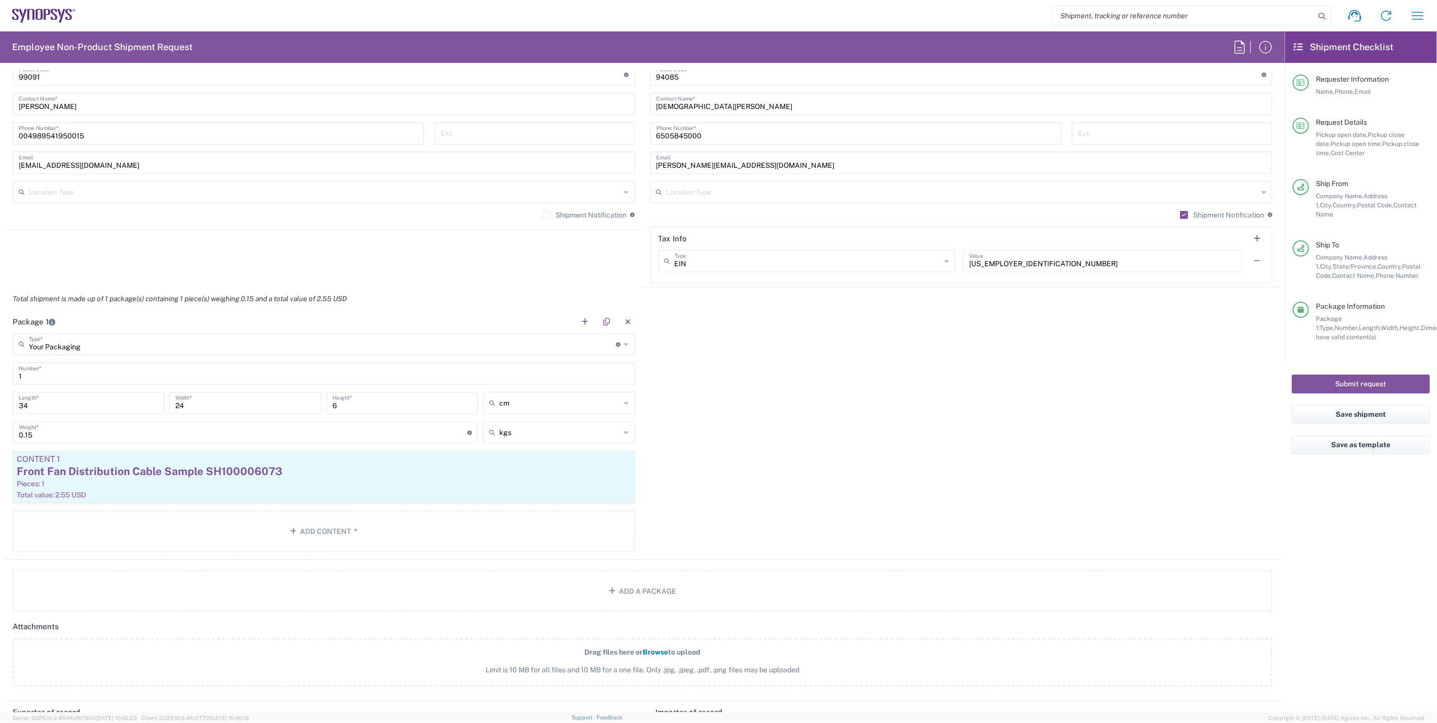
scroll to position [619, 0]
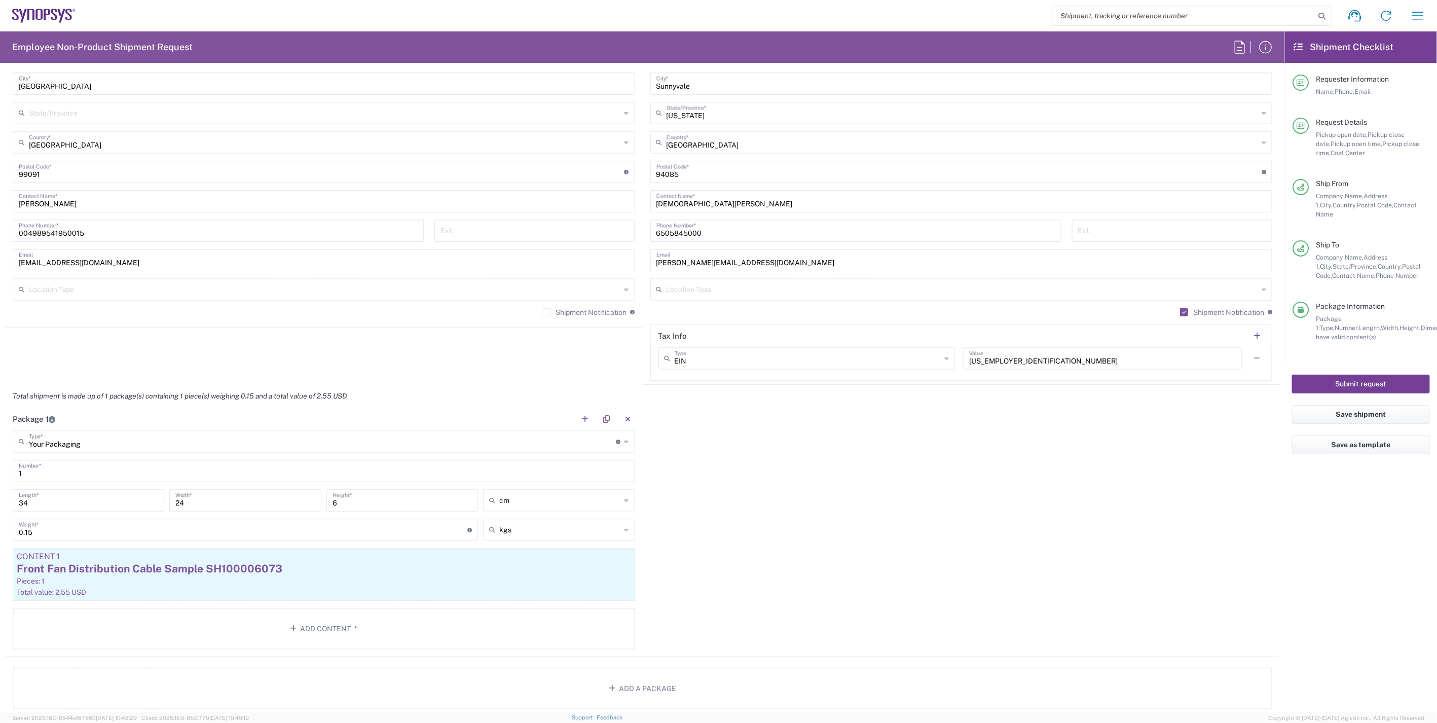
click at [1315, 379] on button "Submit request" at bounding box center [1361, 384] width 138 height 19
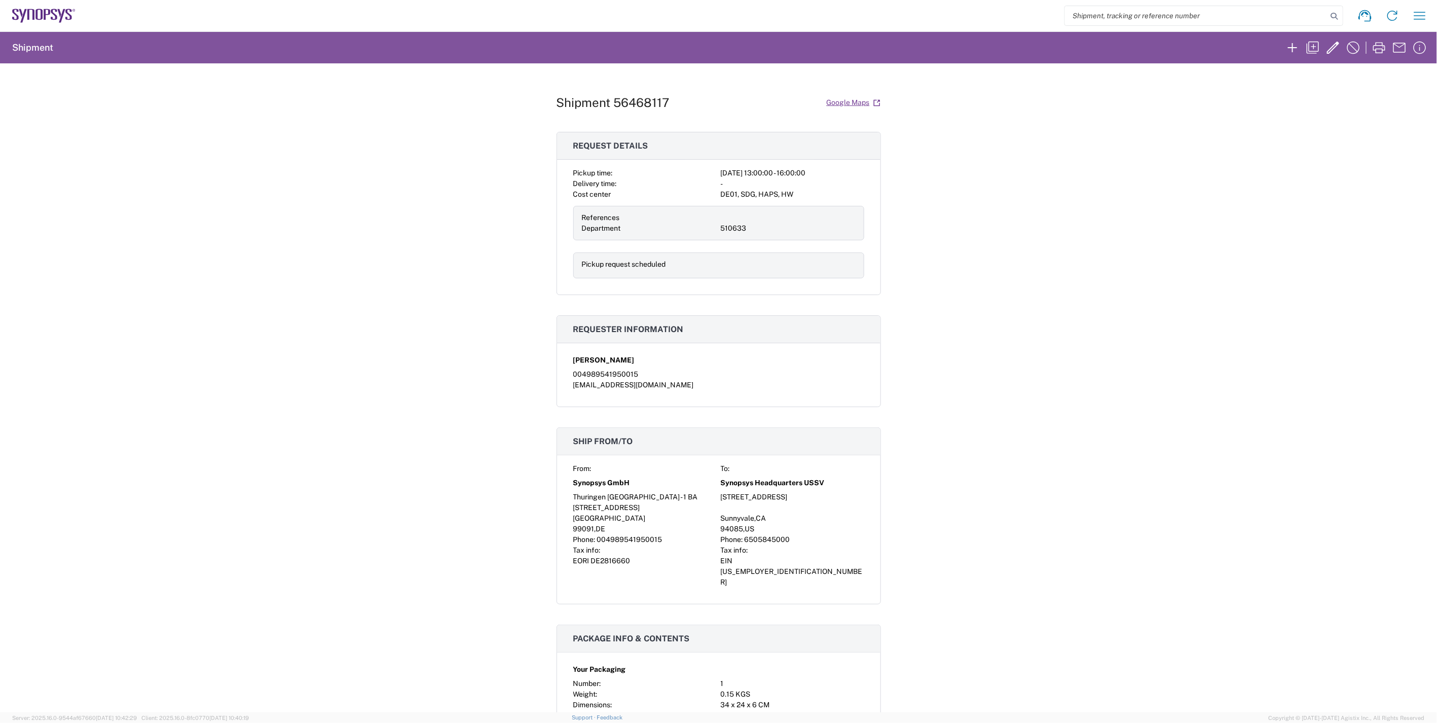
click at [985, 417] on div "Shipment 56468117 Google Maps Request details Pickup time: 2025-08-13 13:00:00 …" at bounding box center [718, 387] width 1437 height 649
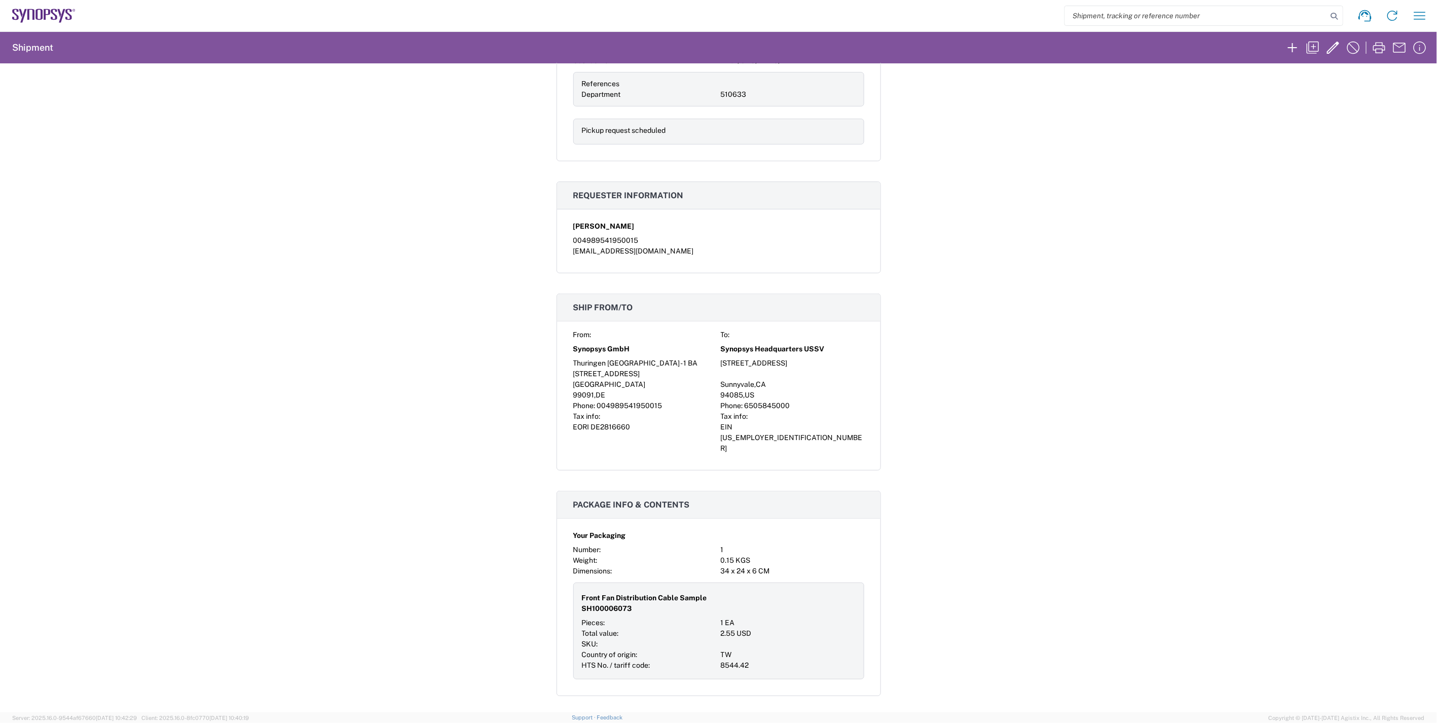
scroll to position [281, 0]
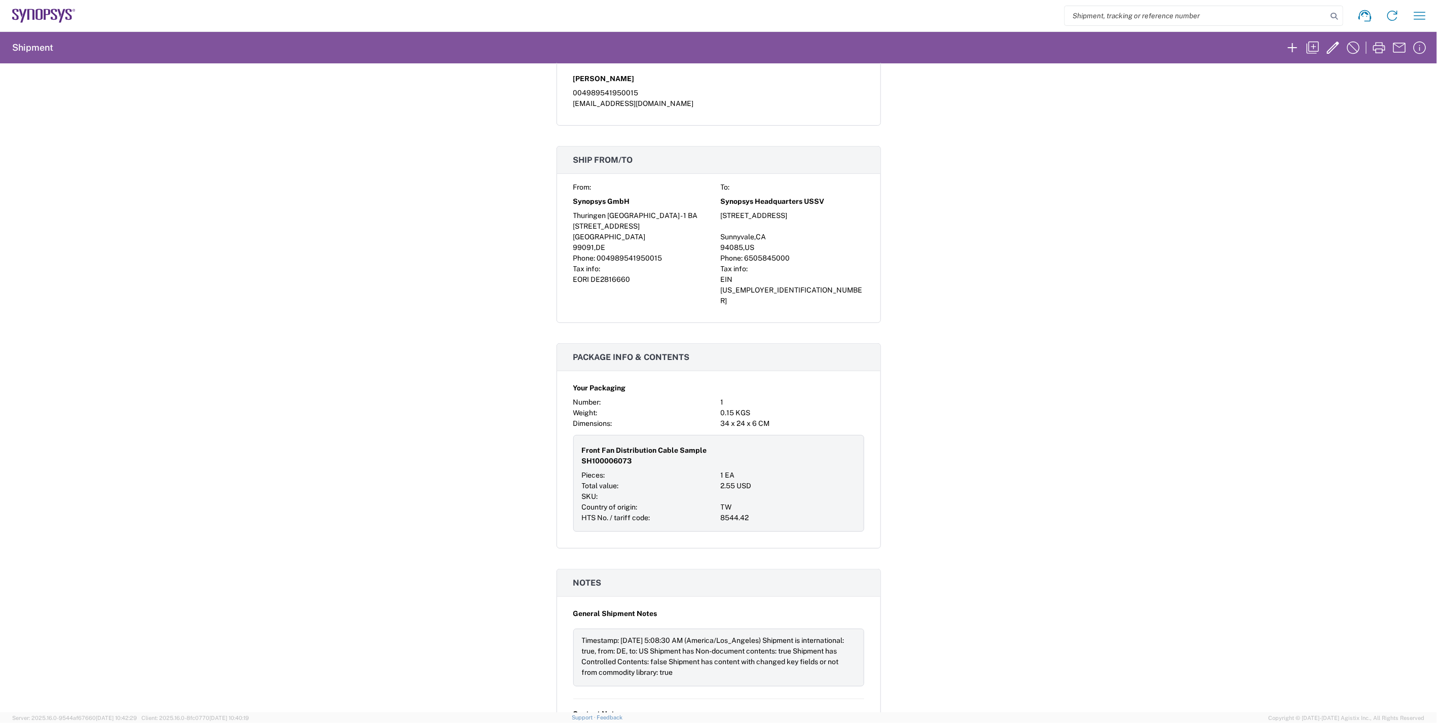
click at [366, 367] on div "Shipment 56468117 Google Maps Request details Pickup time: 2025-08-13 13:00:00 …" at bounding box center [718, 387] width 1437 height 649
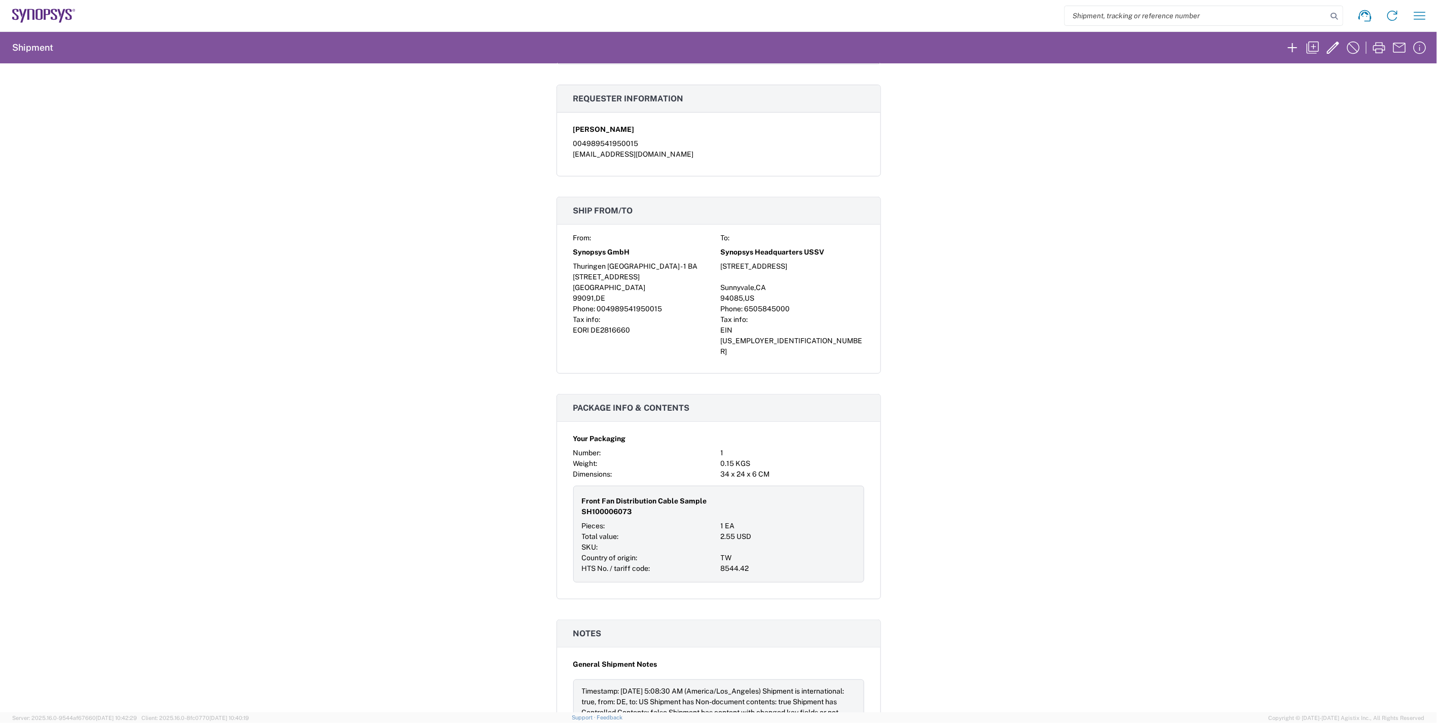
scroll to position [0, 0]
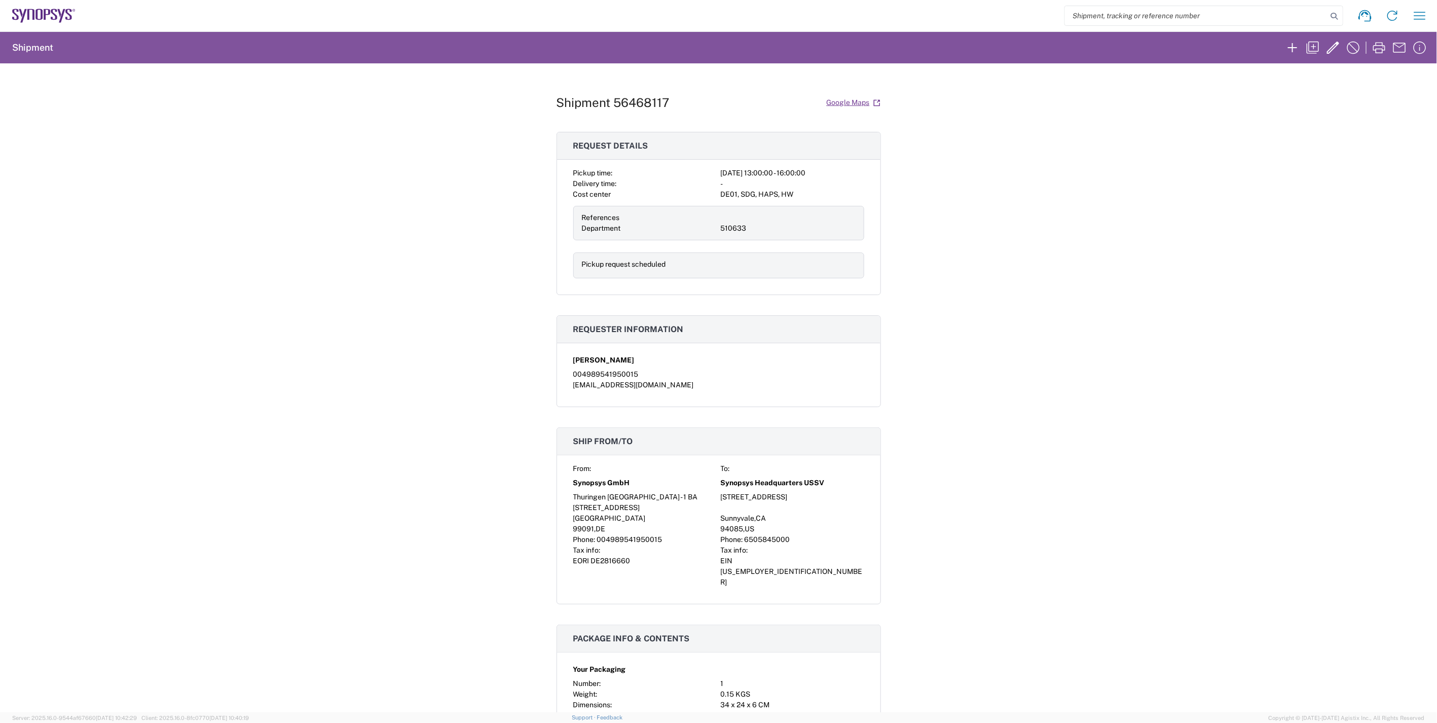
click at [1102, 407] on div "Shipment 56468117 Google Maps Request details Pickup time: 2025-08-13 13:00:00 …" at bounding box center [718, 387] width 1437 height 649
click at [1004, 409] on div "Shipment 56468117 Google Maps Request details Pickup time: 2025-08-13 13:00:00 …" at bounding box center [718, 387] width 1437 height 649
